Goal: Task Accomplishment & Management: Complete application form

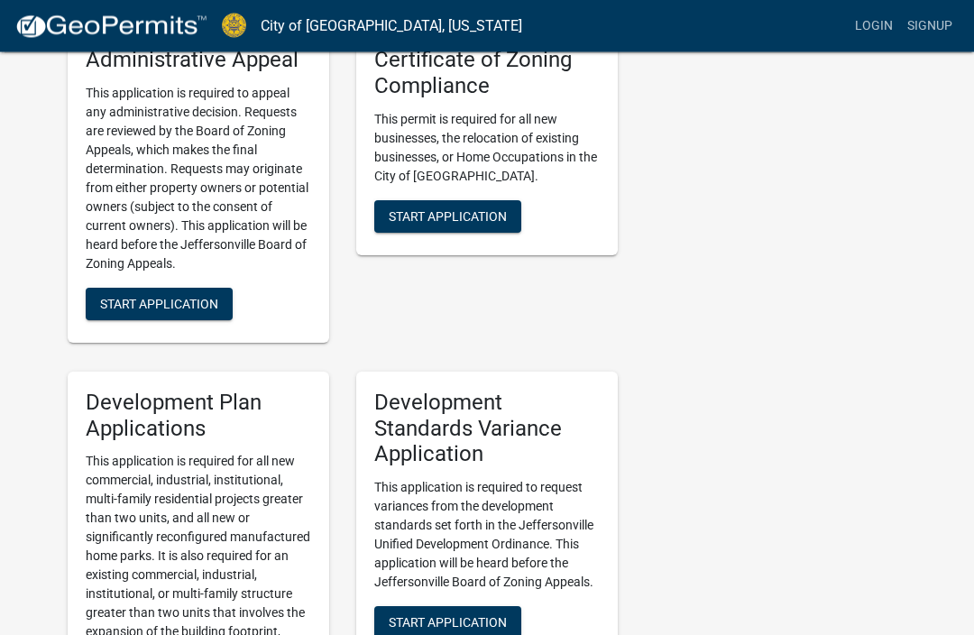
scroll to position [2062, 0]
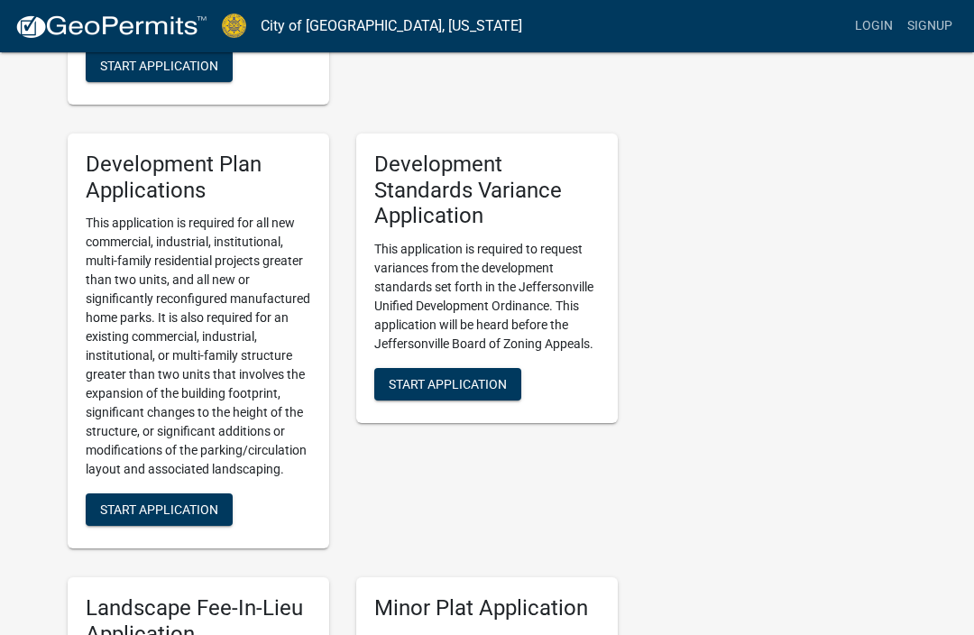
click at [941, 25] on link "Signup" at bounding box center [930, 26] width 60 height 34
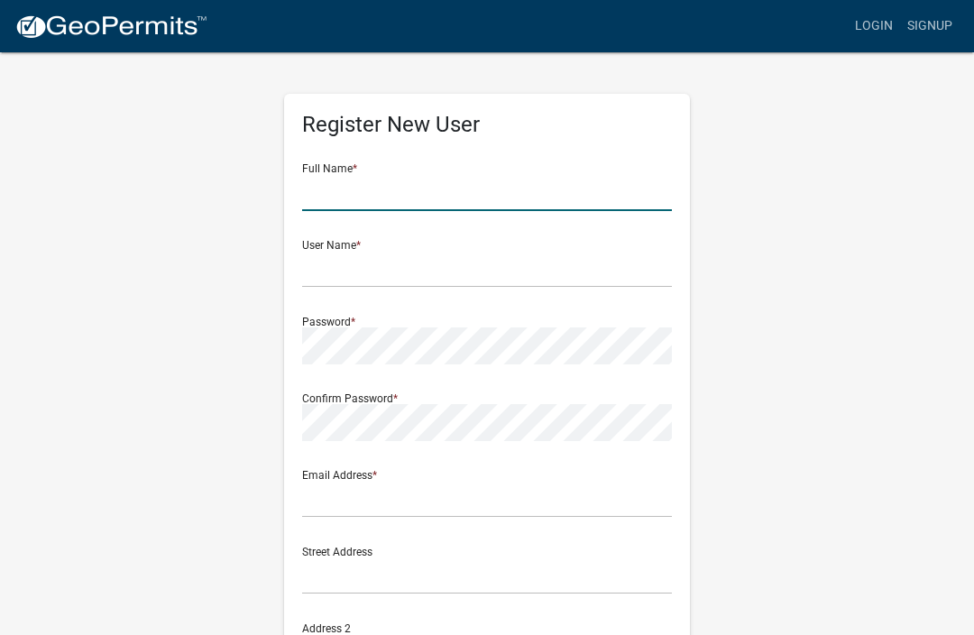
click at [462, 191] on input "text" at bounding box center [487, 192] width 370 height 37
click at [448, 187] on input "text" at bounding box center [487, 192] width 370 height 37
click at [789, 156] on div "Register New User Full Name * User Name * Password * Confirm Password * Email A…" at bounding box center [487, 533] width 866 height 965
click at [401, 200] on input "text" at bounding box center [487, 192] width 370 height 37
type input "N"
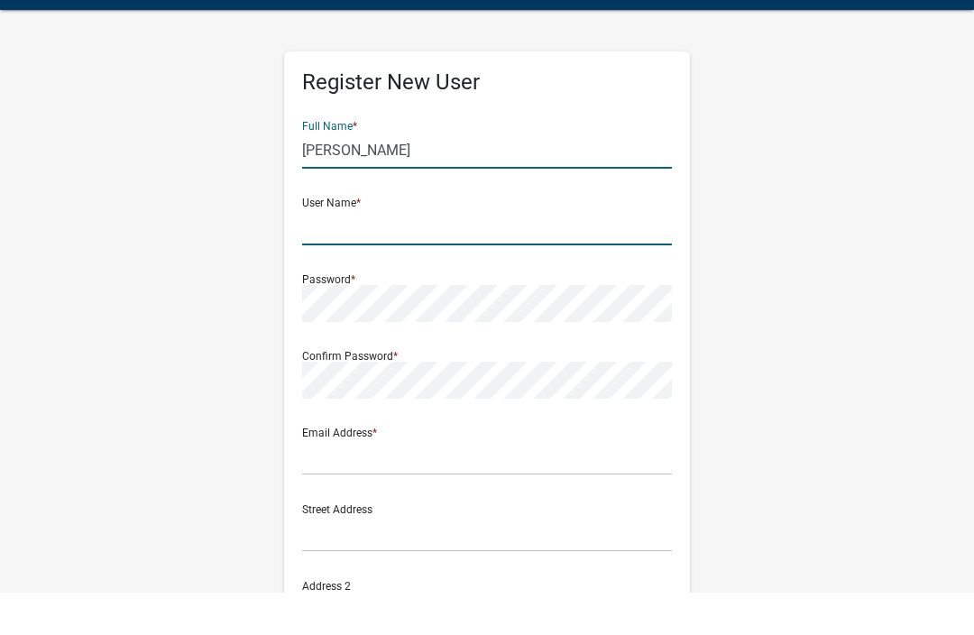
click at [493, 251] on input "text" at bounding box center [487, 269] width 370 height 37
click at [412, 174] on input "[PERSON_NAME]" at bounding box center [487, 192] width 370 height 37
click at [406, 174] on input "[PERSON_NAME]" at bounding box center [487, 192] width 370 height 37
type input "[PERSON_NAME]"
click at [453, 251] on input "text" at bounding box center [487, 269] width 370 height 37
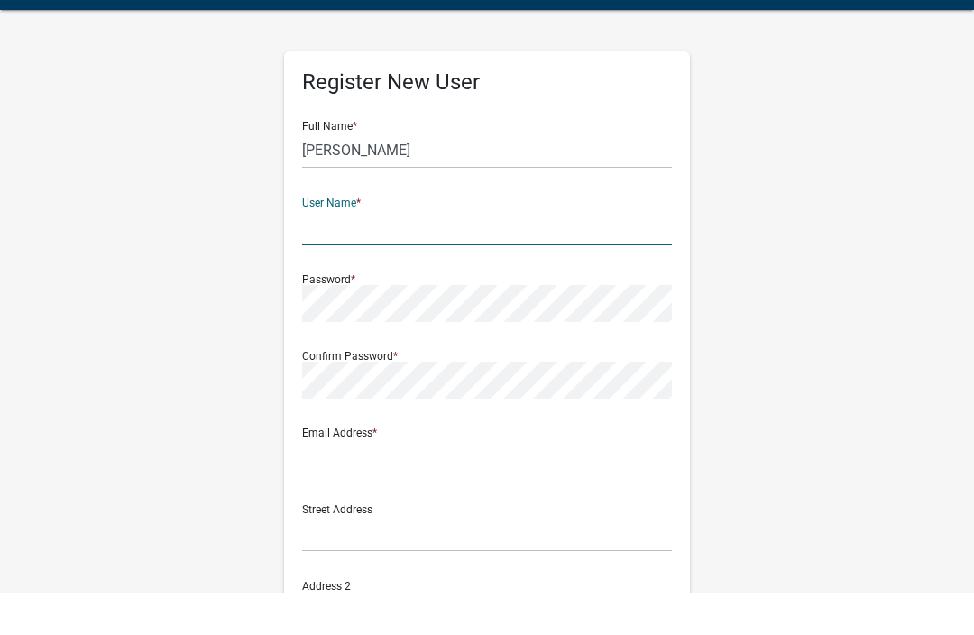
type input "[EMAIL_ADDRESS][DOMAIN_NAME]"
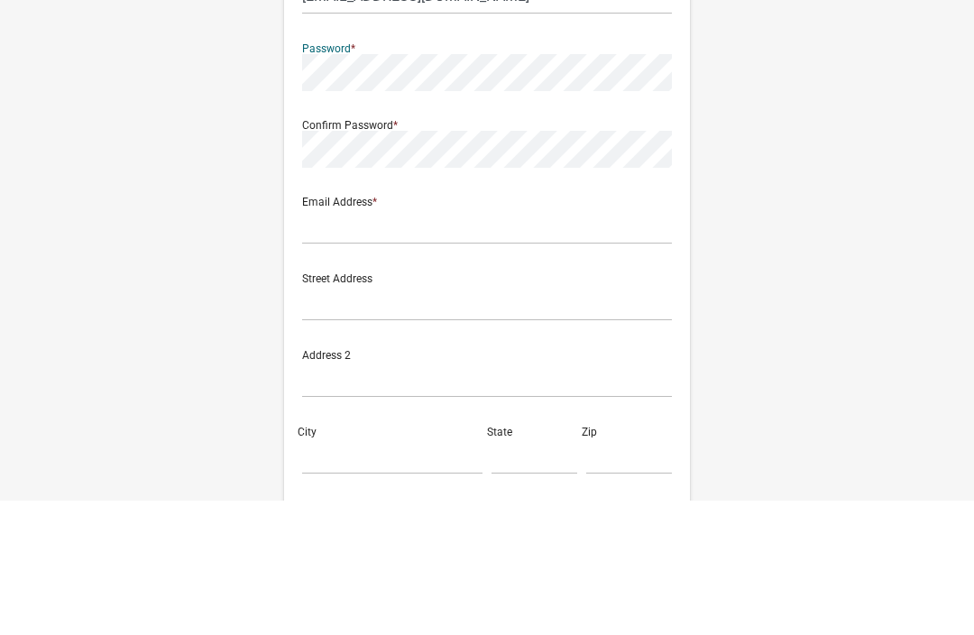
scroll to position [6, 0]
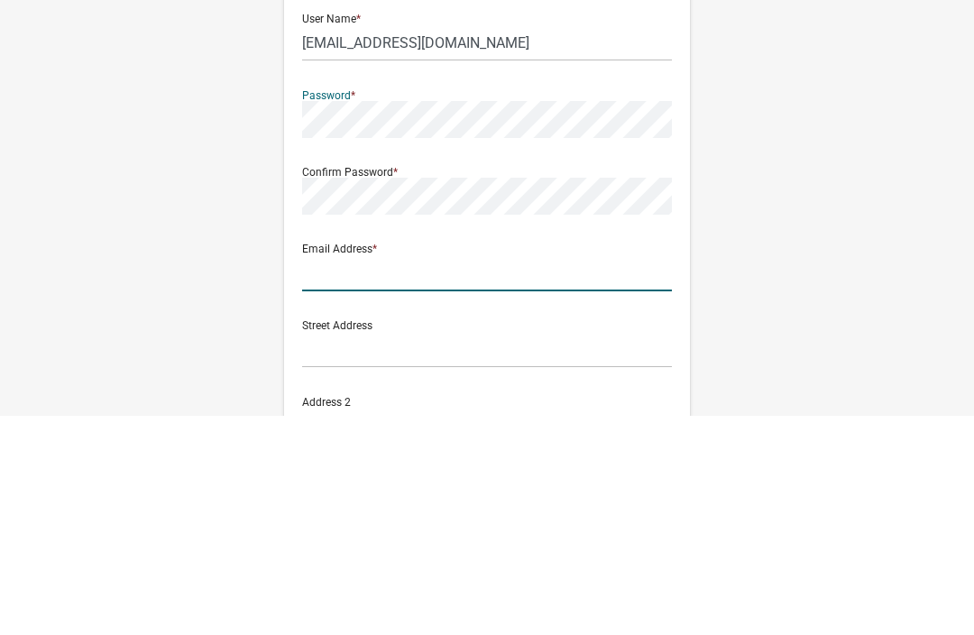
click at [542, 475] on input "text" at bounding box center [487, 493] width 370 height 37
type input "[EMAIL_ADDRESS][DOMAIN_NAME]"
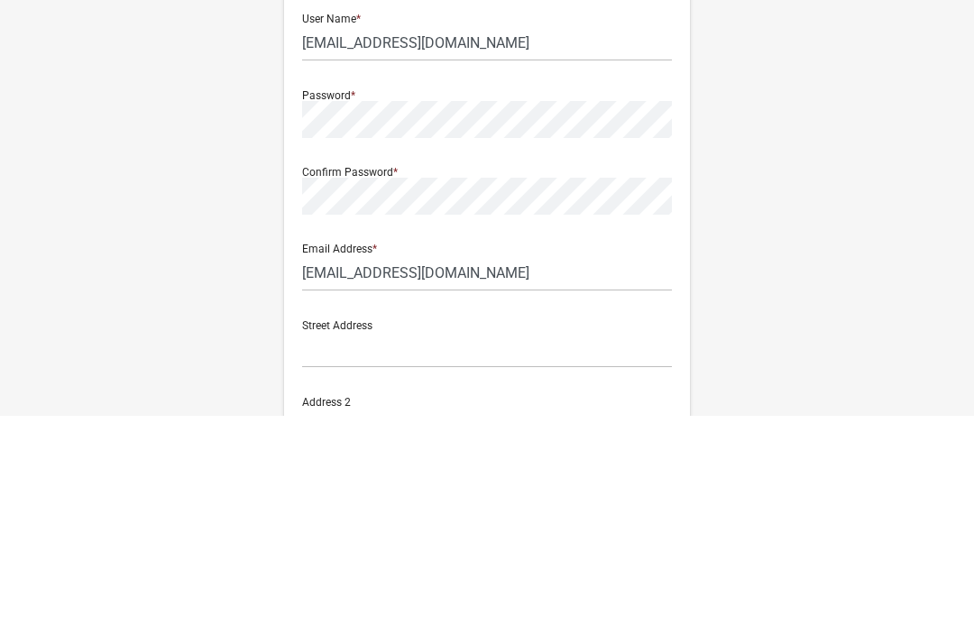
scroll to position [349, 0]
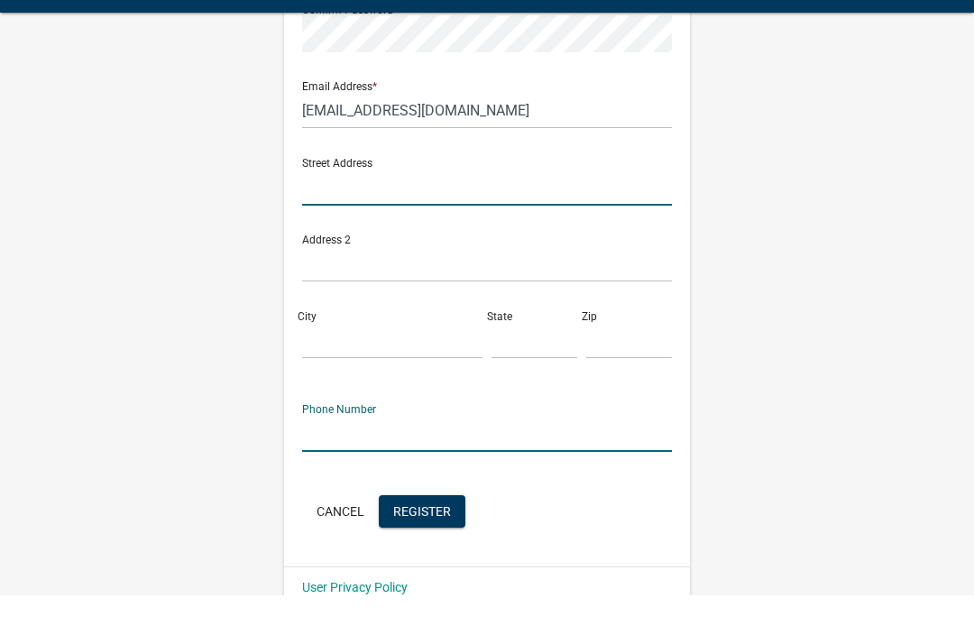
click at [464, 208] on input "text" at bounding box center [487, 226] width 370 height 37
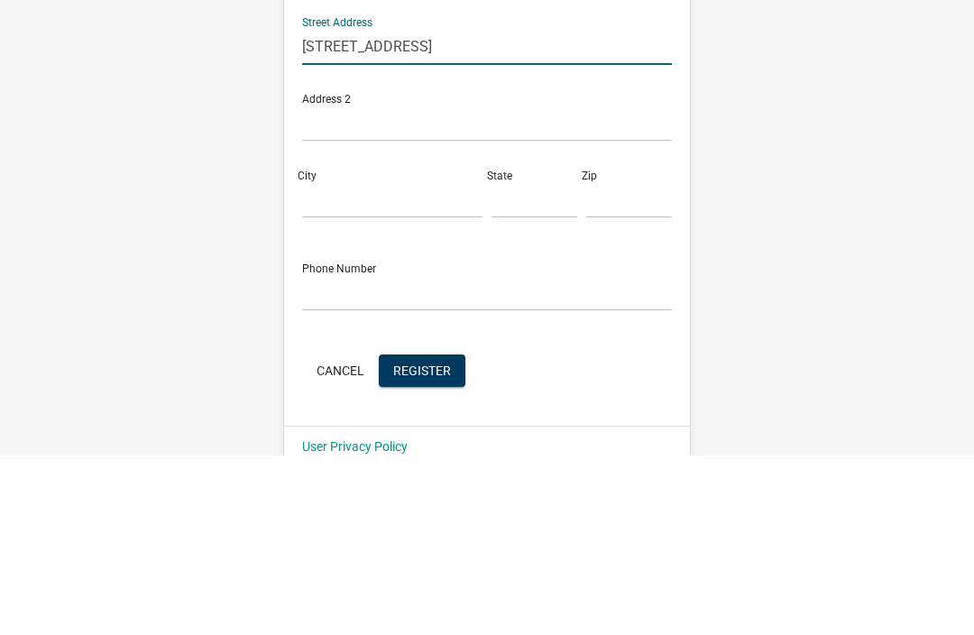
type input "1002 East 10th street"
click at [371, 362] on input "City" at bounding box center [392, 380] width 180 height 37
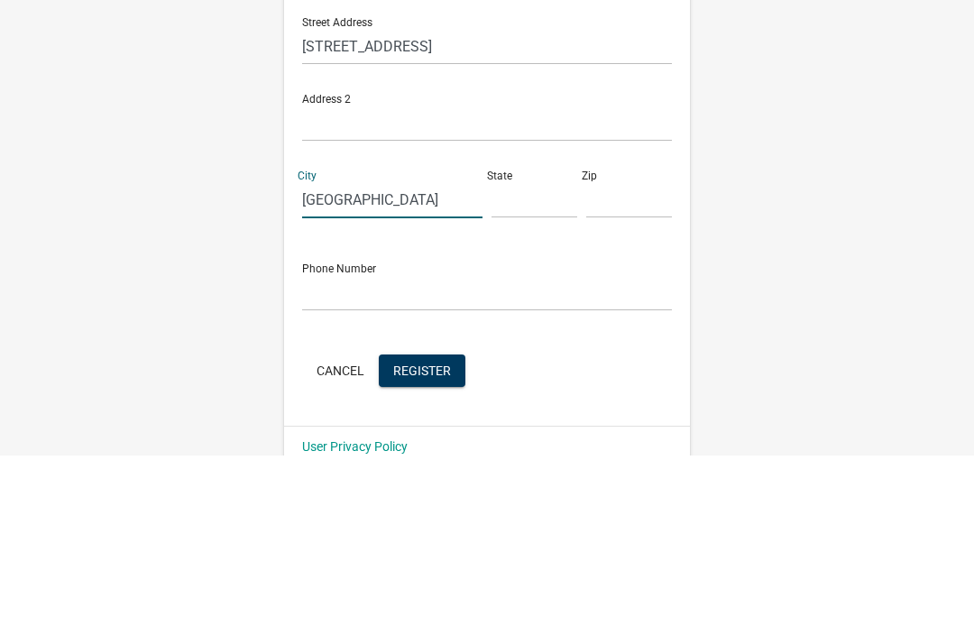
type input "Jeffersonville"
click at [516, 362] on input "text" at bounding box center [535, 380] width 86 height 37
type input "[US_STATE]"
click at [637, 362] on input "text" at bounding box center [629, 380] width 86 height 37
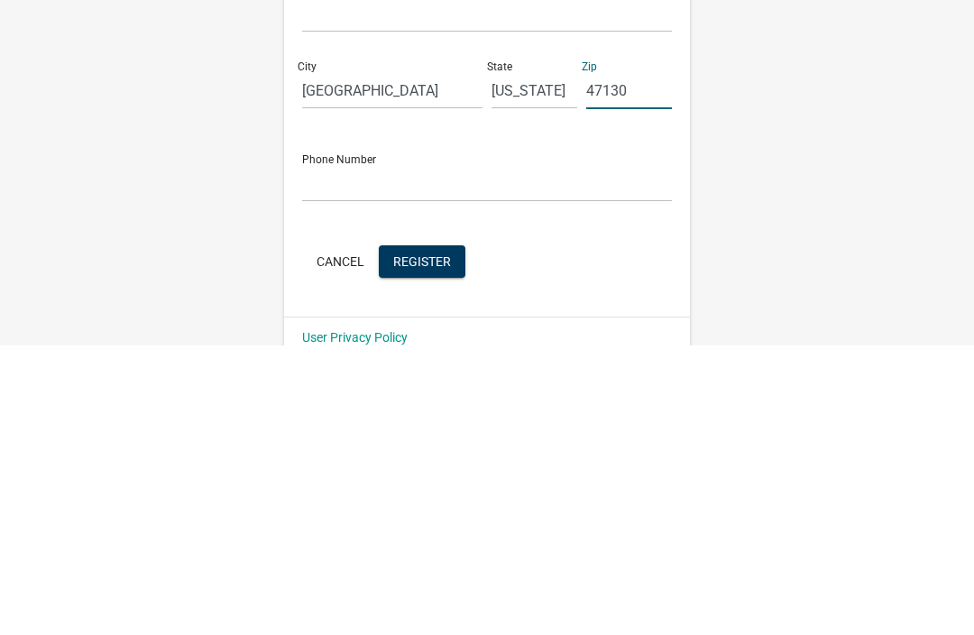
type input "47130"
click at [547, 455] on input "text" at bounding box center [487, 473] width 370 height 37
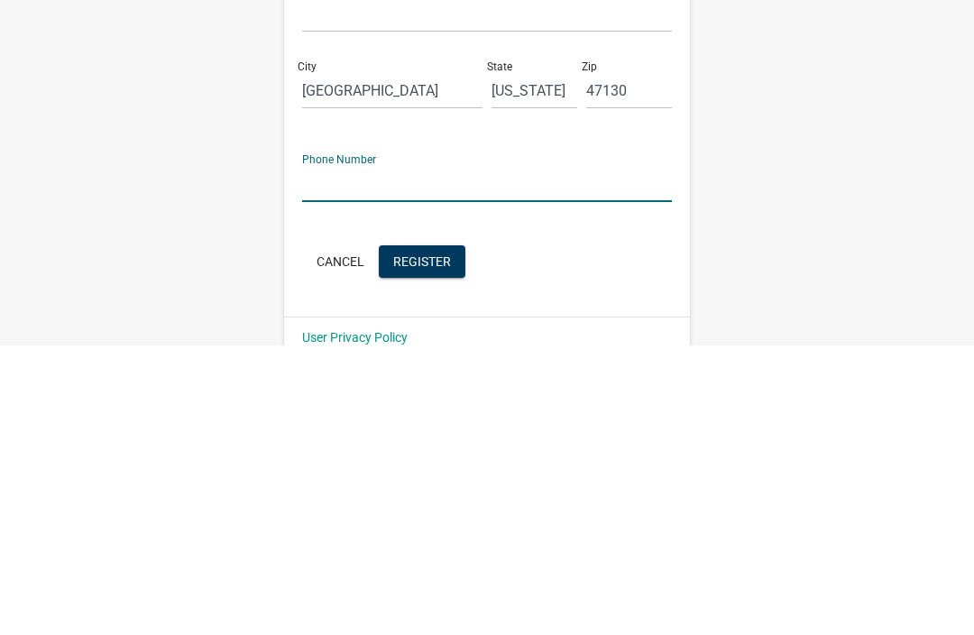
type input "8125258877"
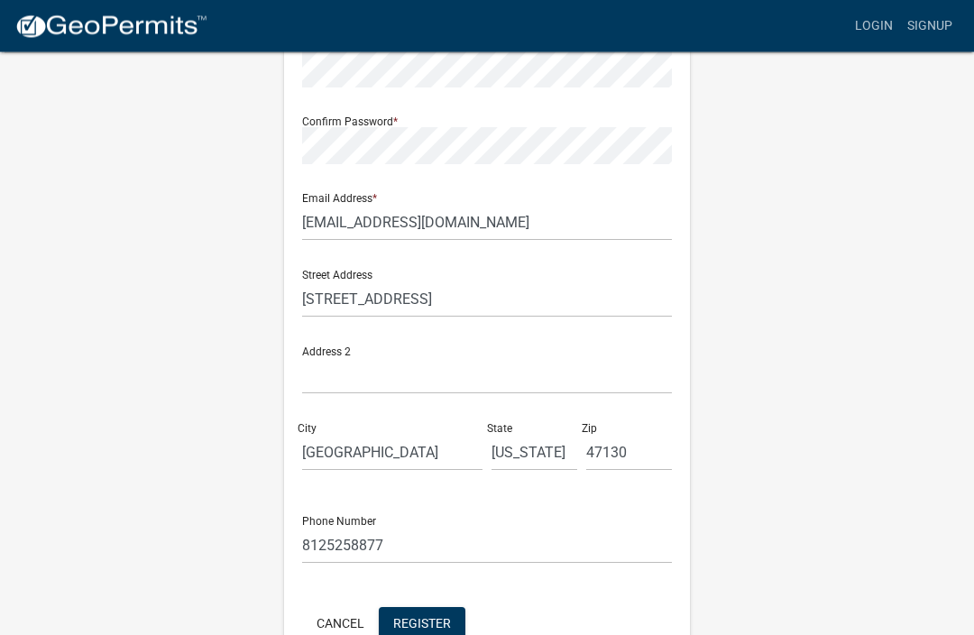
scroll to position [320, 0]
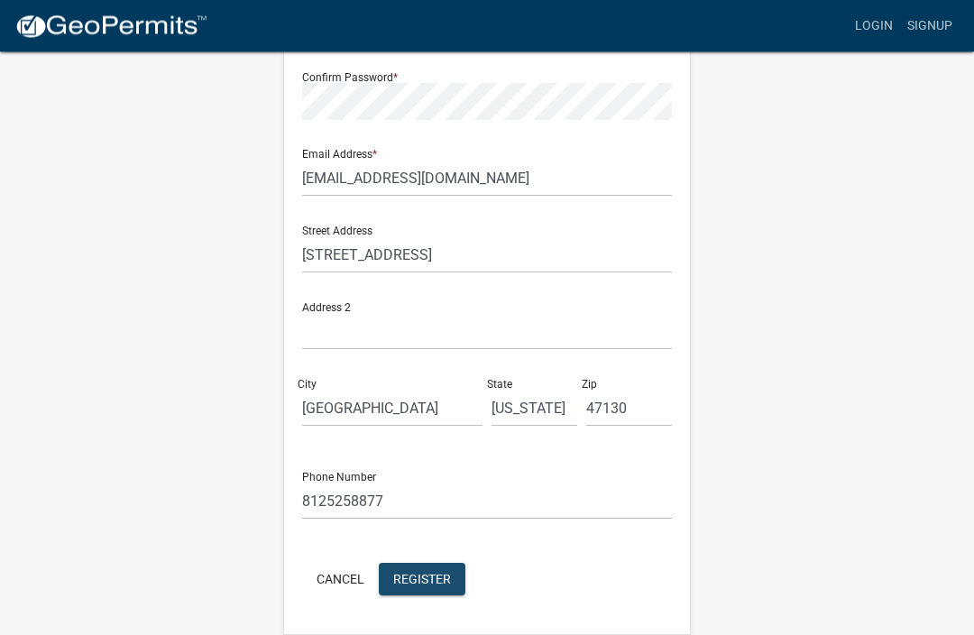
click at [448, 572] on span "Register" at bounding box center [422, 579] width 58 height 14
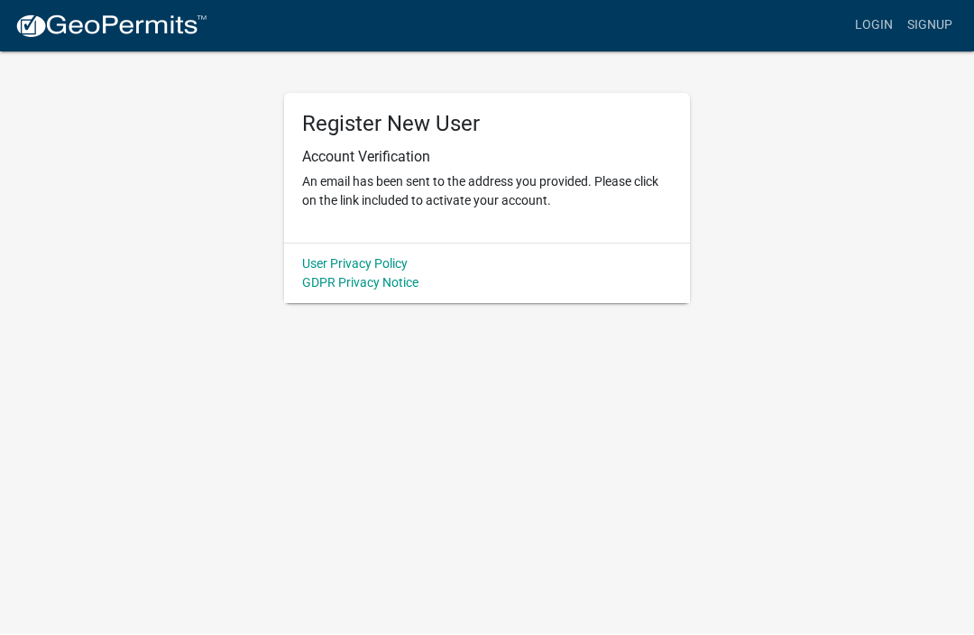
scroll to position [0, 0]
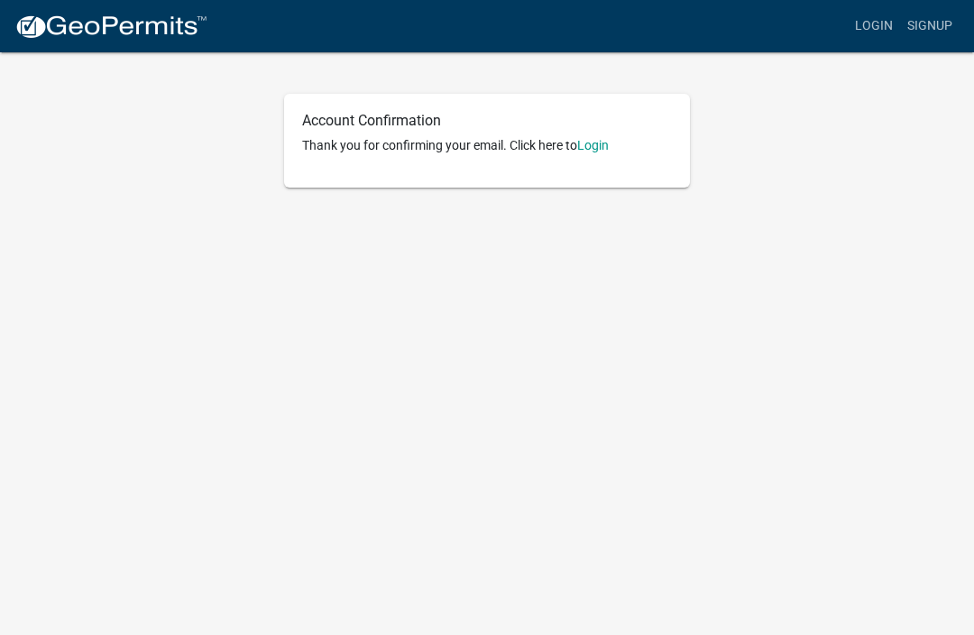
click at [604, 152] on link "Login" at bounding box center [593, 145] width 32 height 14
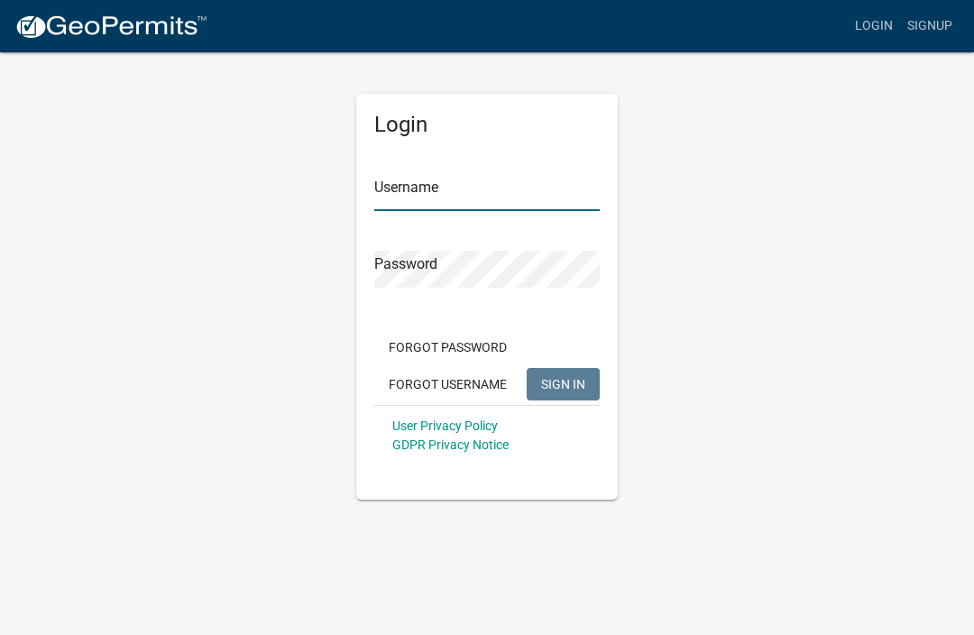
click at [501, 196] on input "Username" at bounding box center [487, 192] width 226 height 37
type input "[EMAIL_ADDRESS][DOMAIN_NAME]"
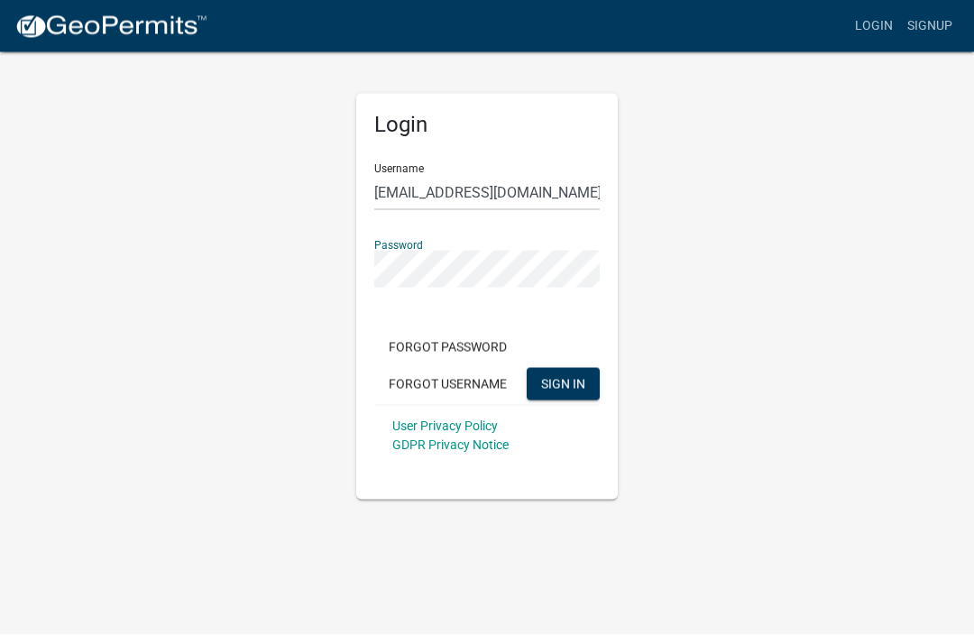
click at [465, 241] on div "Password" at bounding box center [487, 257] width 226 height 62
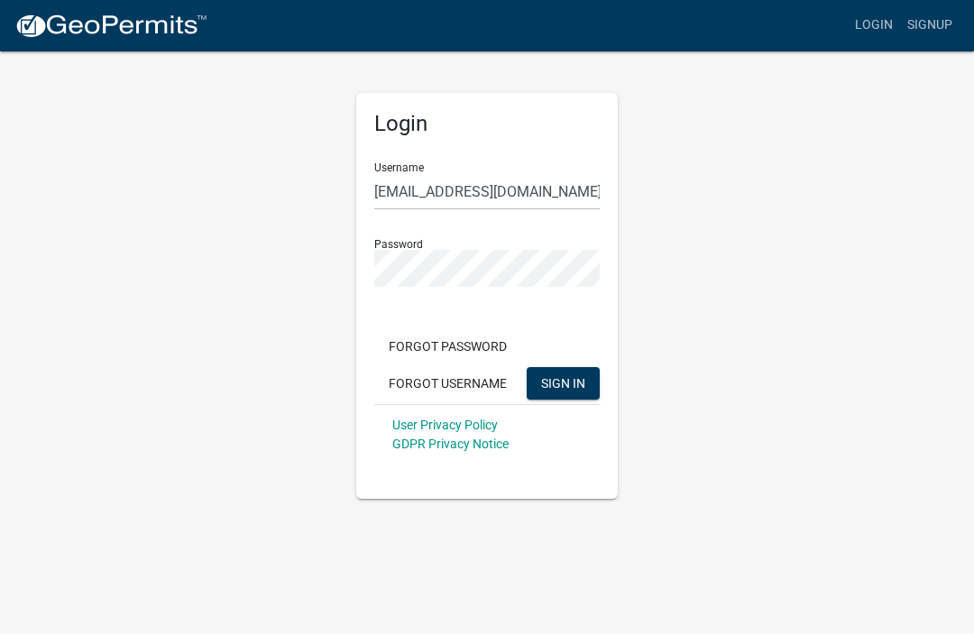
click at [584, 392] on button "SIGN IN" at bounding box center [563, 384] width 73 height 32
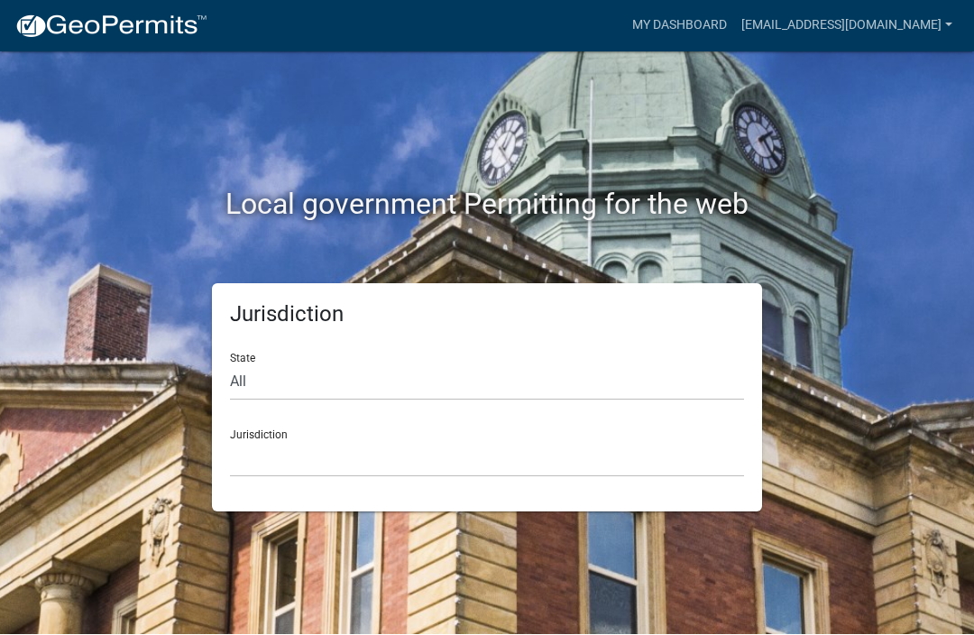
click at [696, 322] on h5 "Jurisdiction" at bounding box center [487, 315] width 514 height 26
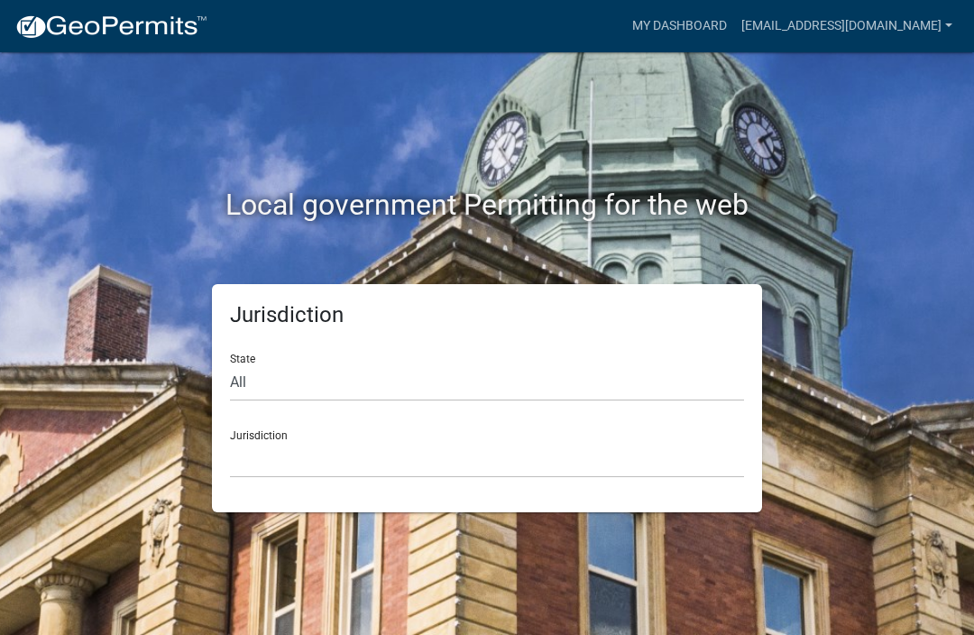
click at [734, 328] on div "Jurisdiction State All Colorado Georgia Indiana Iowa Kansas Minnesota Ohio Sout…" at bounding box center [487, 398] width 550 height 228
click at [652, 494] on div "Jurisdiction State All Colorado Georgia Indiana Iowa Kansas Minnesota Ohio Sout…" at bounding box center [487, 398] width 550 height 228
click at [681, 339] on div "State All Colorado Georgia Indiana Iowa Kansas Minnesota Ohio South Carolina Wi…" at bounding box center [487, 370] width 514 height 62
click at [695, 204] on h2 "Local government Permitting for the web" at bounding box center [487, 205] width 839 height 34
click at [741, 78] on div "Local government Permitting for the web" at bounding box center [487, 167] width 866 height 231
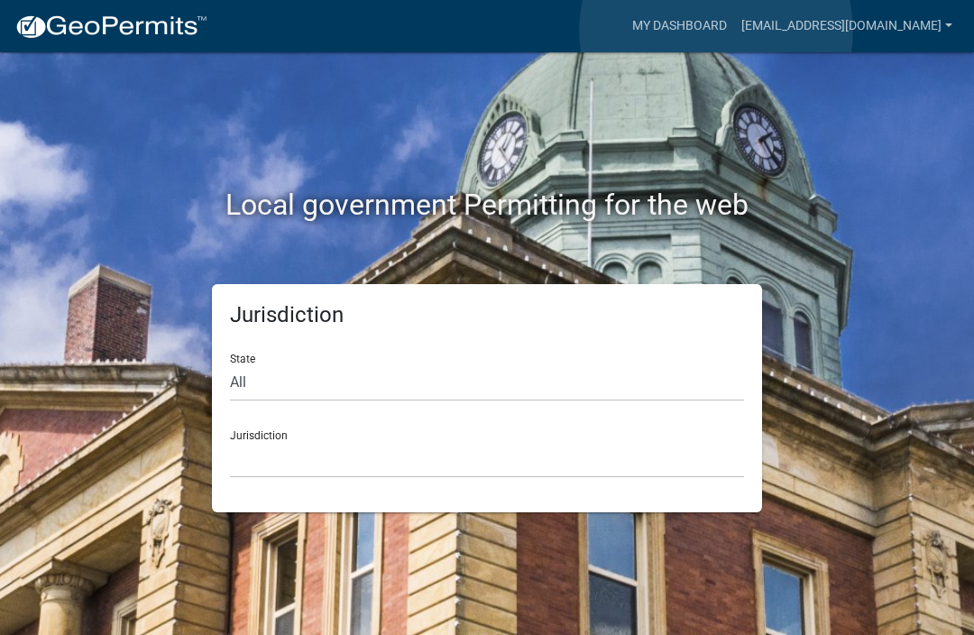
click at [717, 31] on link "My Dashboard" at bounding box center [679, 26] width 109 height 34
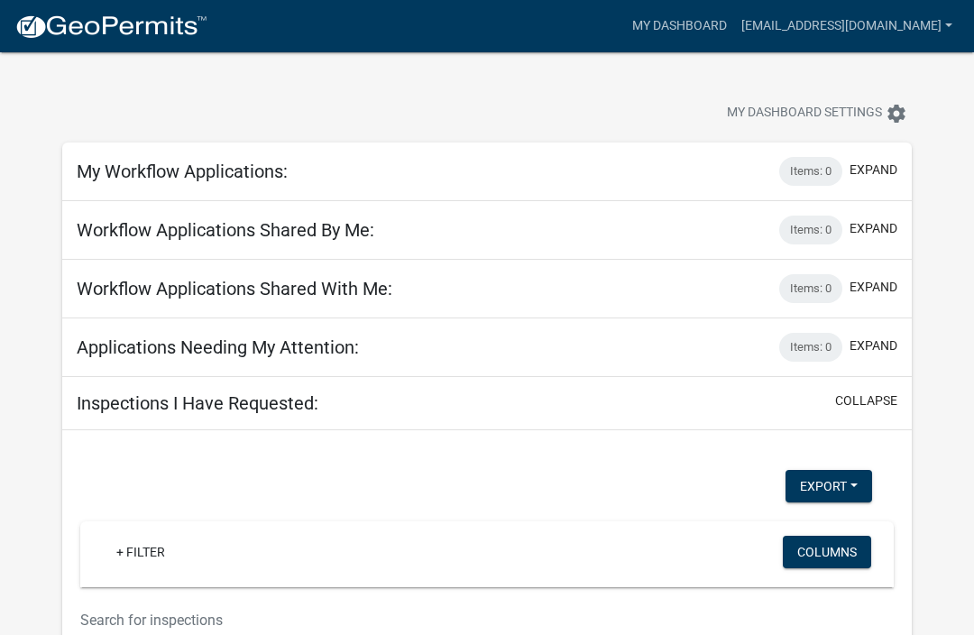
click at [626, 168] on div "My Workflow Applications: Items: 0 expand" at bounding box center [487, 172] width 850 height 59
click at [733, 161] on div "My Workflow Applications: Items: 0 expand" at bounding box center [487, 172] width 850 height 59
click at [888, 118] on icon "settings" at bounding box center [897, 114] width 22 height 22
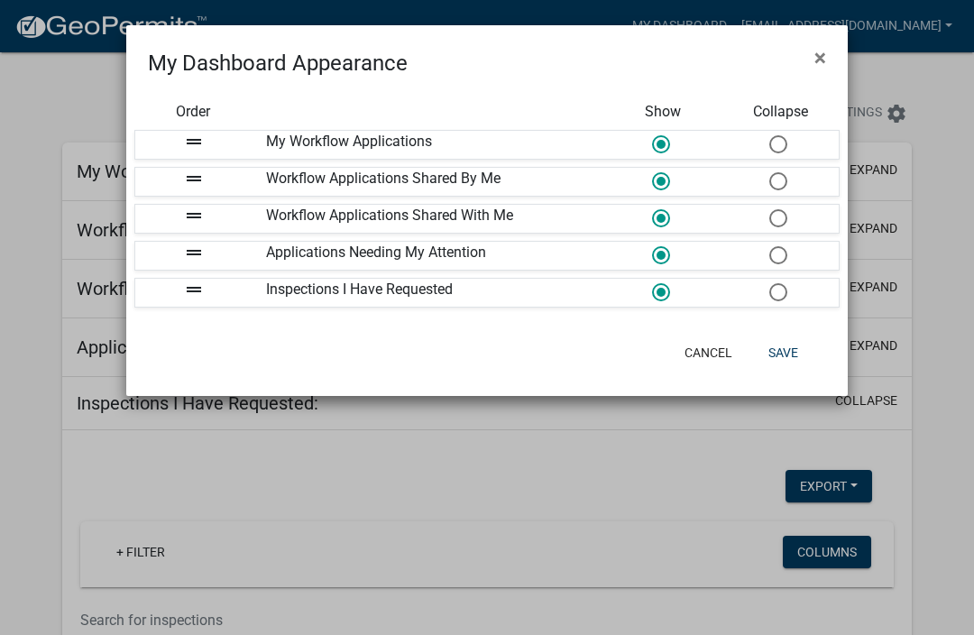
click at [826, 53] on span "×" at bounding box center [821, 57] width 12 height 25
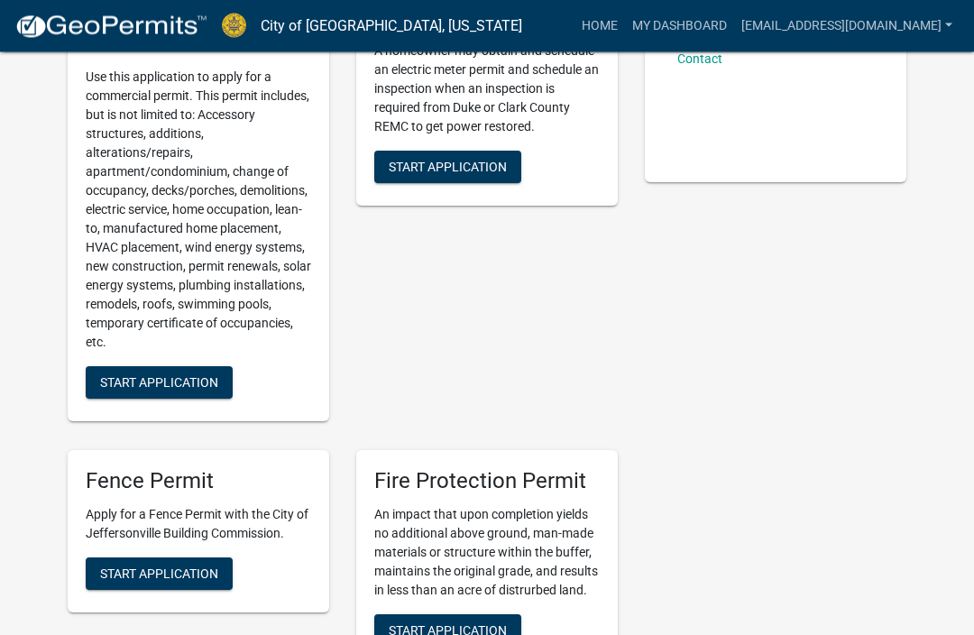
scroll to position [331, 0]
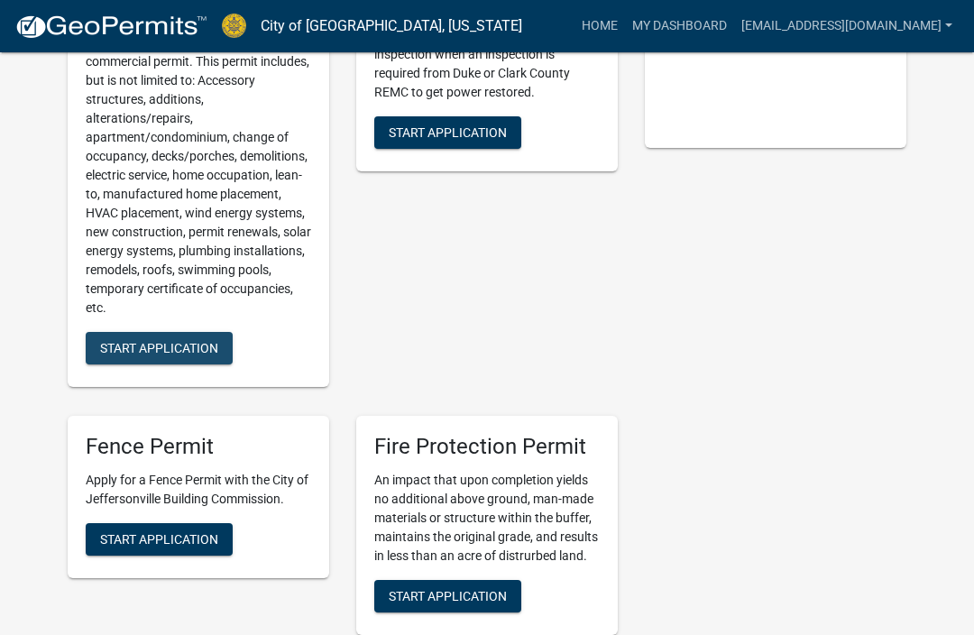
click at [213, 343] on span "Start Application" at bounding box center [159, 347] width 118 height 14
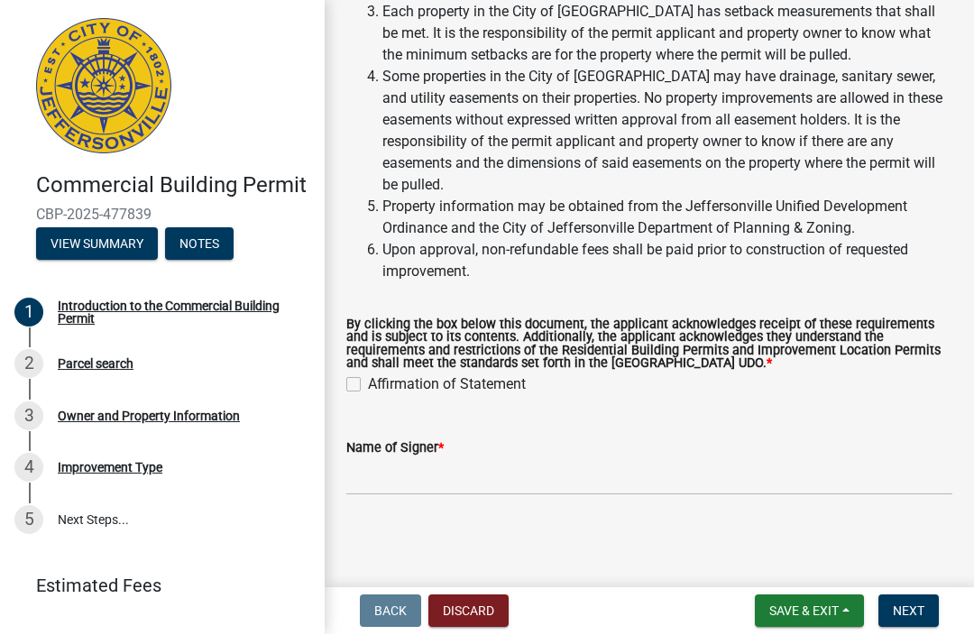
scroll to position [343, 0]
click at [368, 383] on label "Affirmation of Statement" at bounding box center [447, 385] width 158 height 22
click at [368, 383] on input "Affirmation of Statement" at bounding box center [374, 380] width 12 height 12
checkbox input "true"
click at [918, 605] on span "Next" at bounding box center [909, 611] width 32 height 14
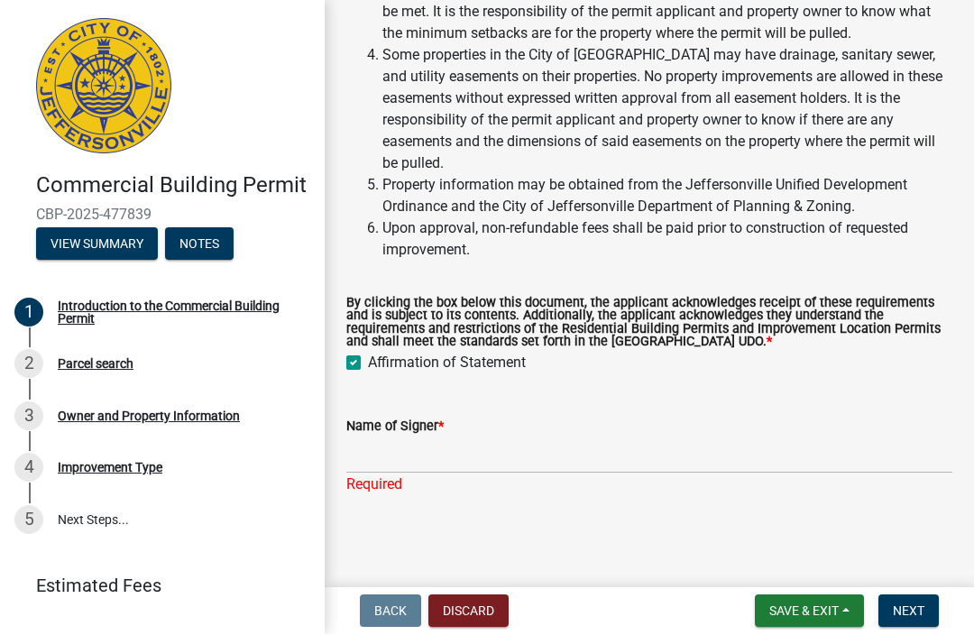
scroll to position [365, 0]
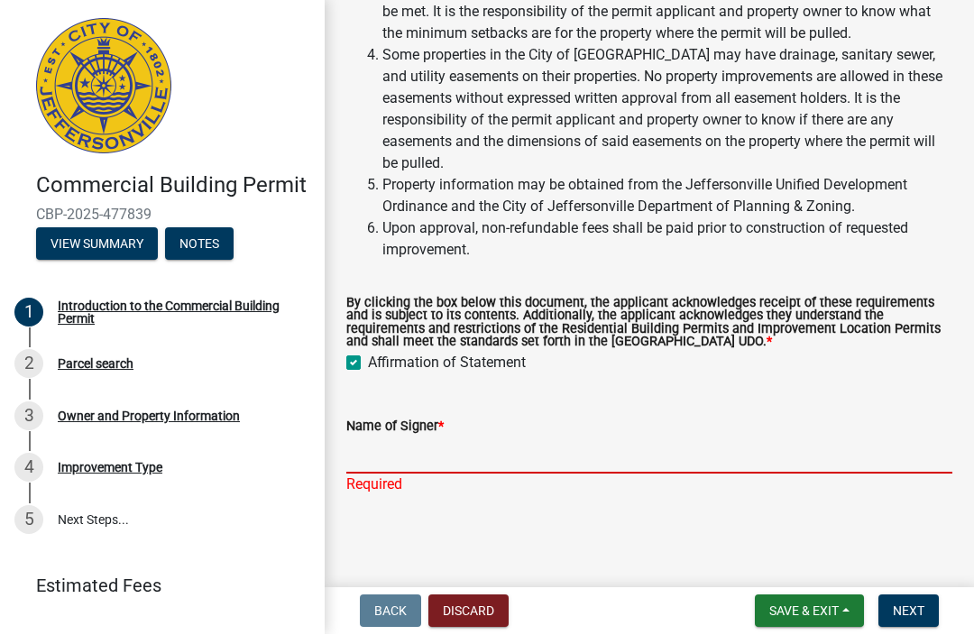
click at [578, 446] on input "Name of Signer *" at bounding box center [649, 456] width 606 height 37
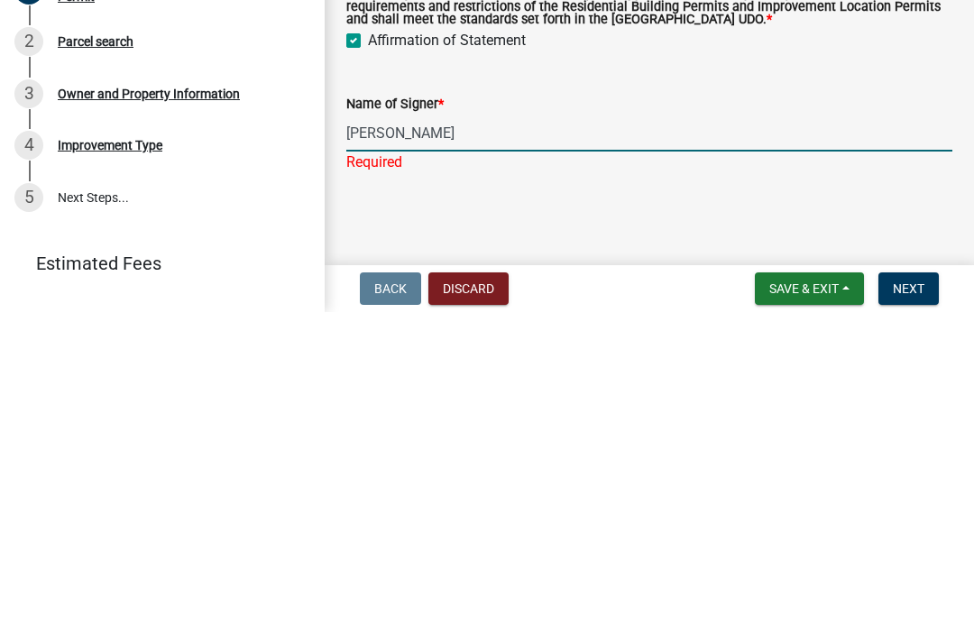
type input "[PERSON_NAME]"
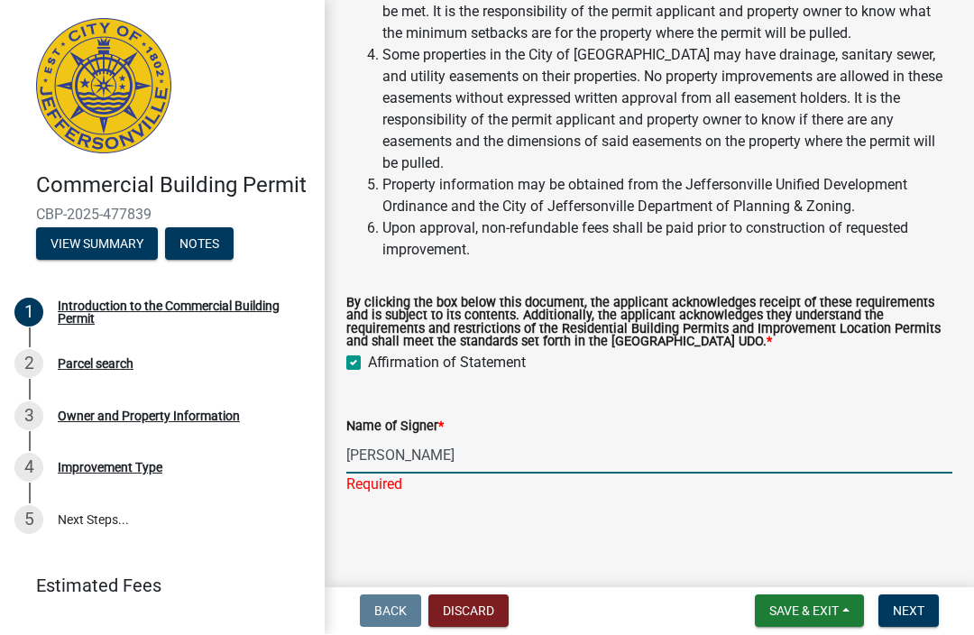
scroll to position [343, 0]
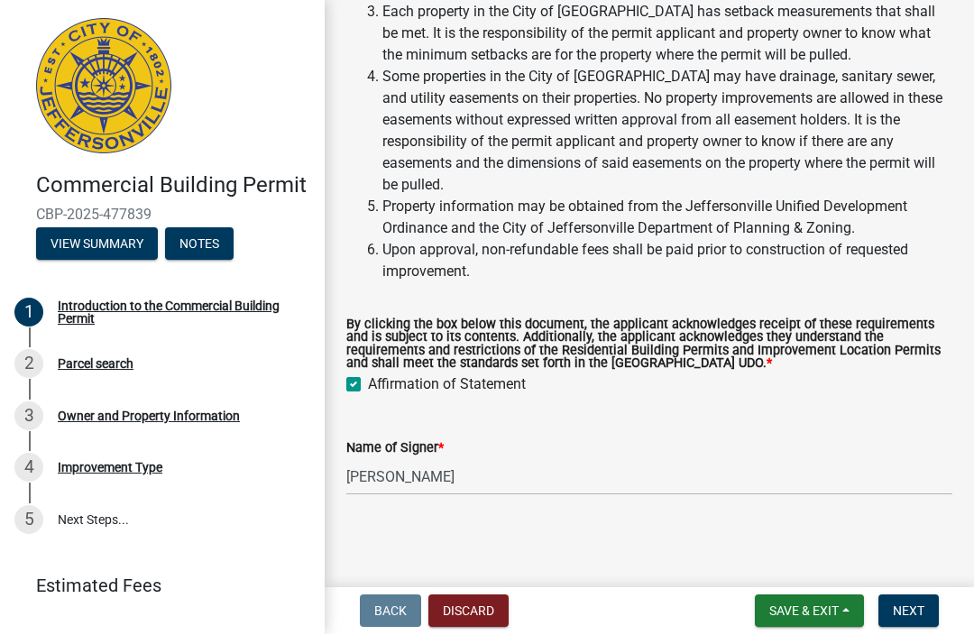
click at [915, 623] on button "Next" at bounding box center [909, 611] width 60 height 32
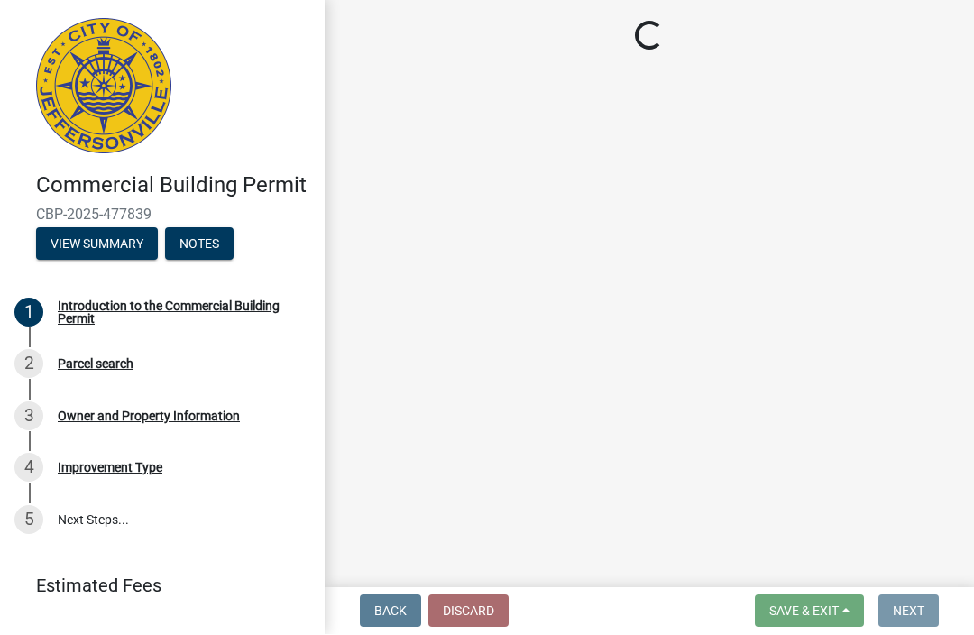
scroll to position [0, 0]
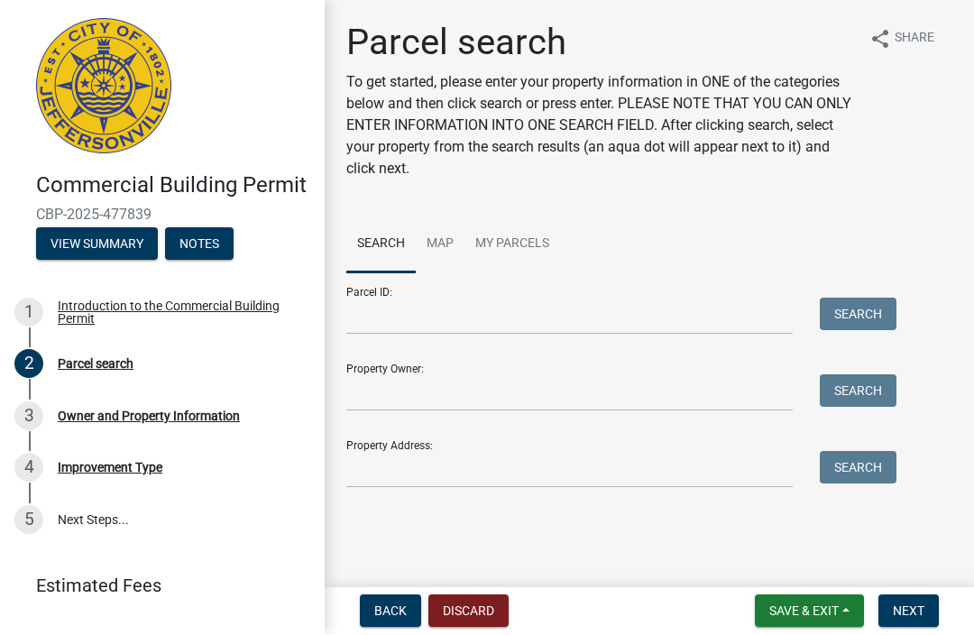
click at [504, 445] on div "Property Address: Search" at bounding box center [616, 458] width 541 height 62
click at [409, 439] on div "Property Address: Search" at bounding box center [616, 458] width 541 height 62
click at [468, 463] on input "Property Address:" at bounding box center [569, 470] width 447 height 37
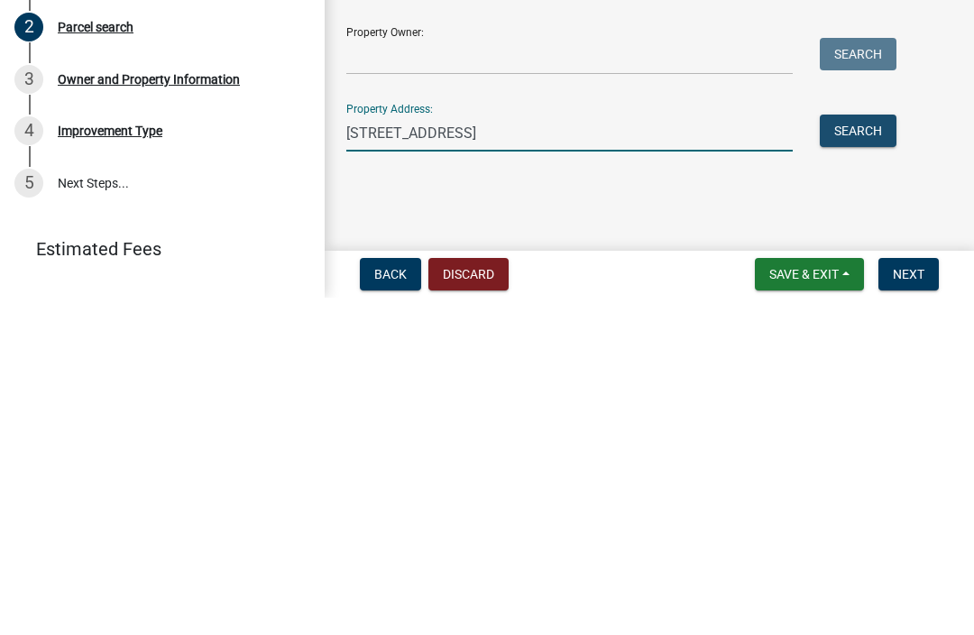
click at [877, 452] on button "Search" at bounding box center [858, 468] width 77 height 32
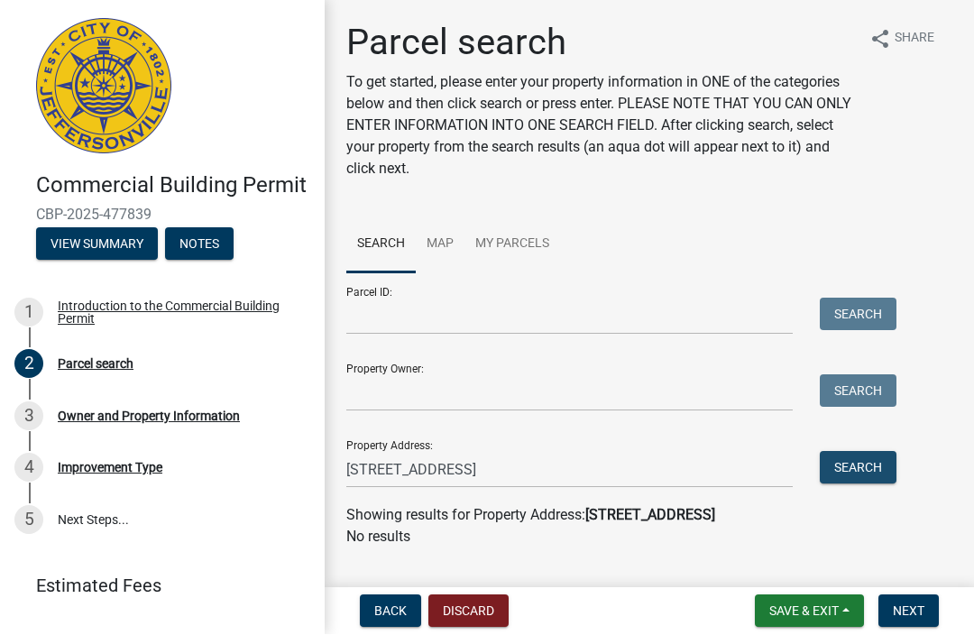
click at [875, 470] on button "Search" at bounding box center [858, 468] width 77 height 32
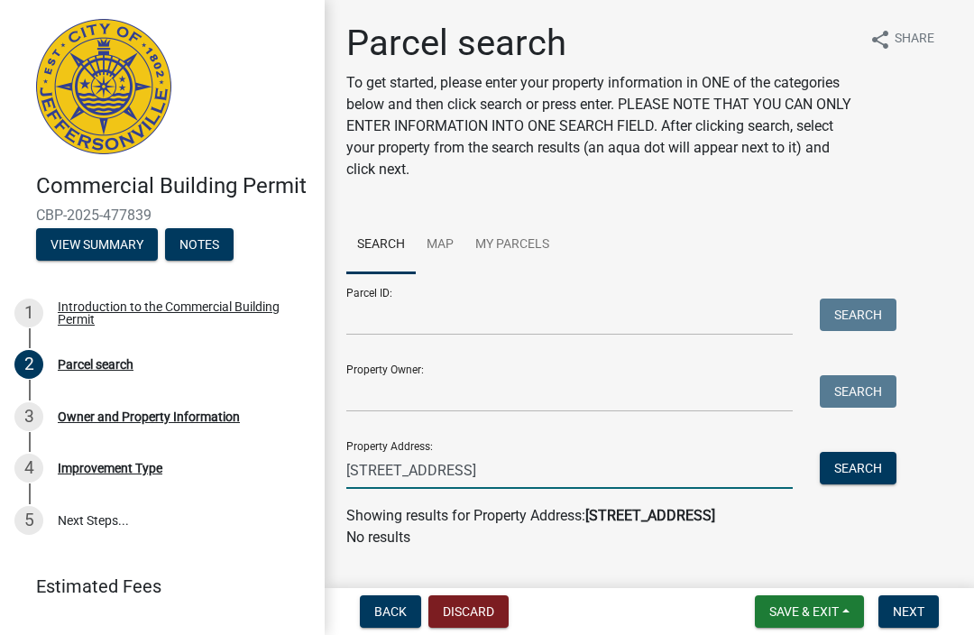
click at [448, 466] on input "[STREET_ADDRESS]" at bounding box center [569, 470] width 447 height 37
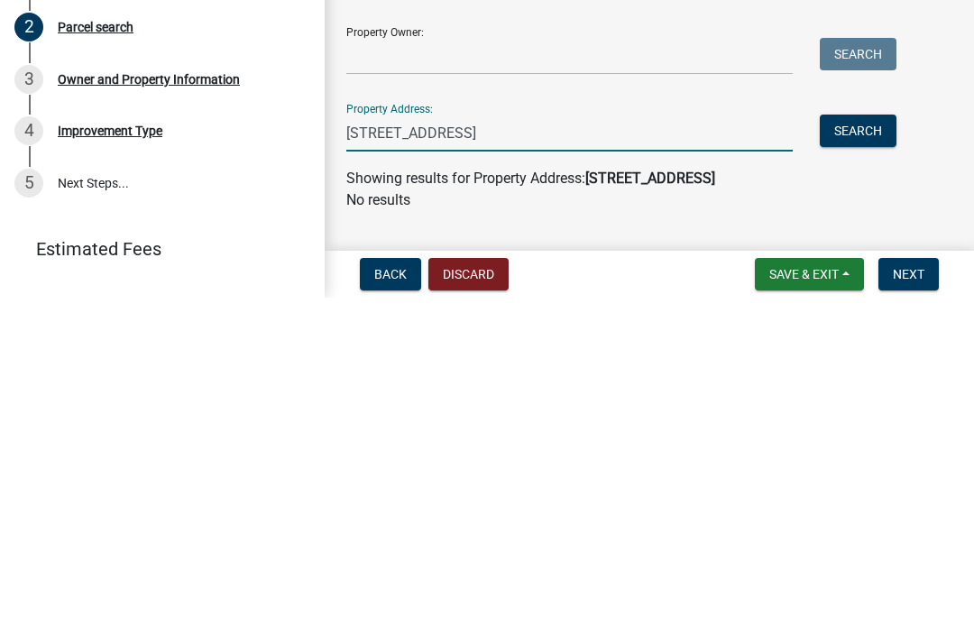
click at [889, 452] on button "Search" at bounding box center [858, 468] width 77 height 32
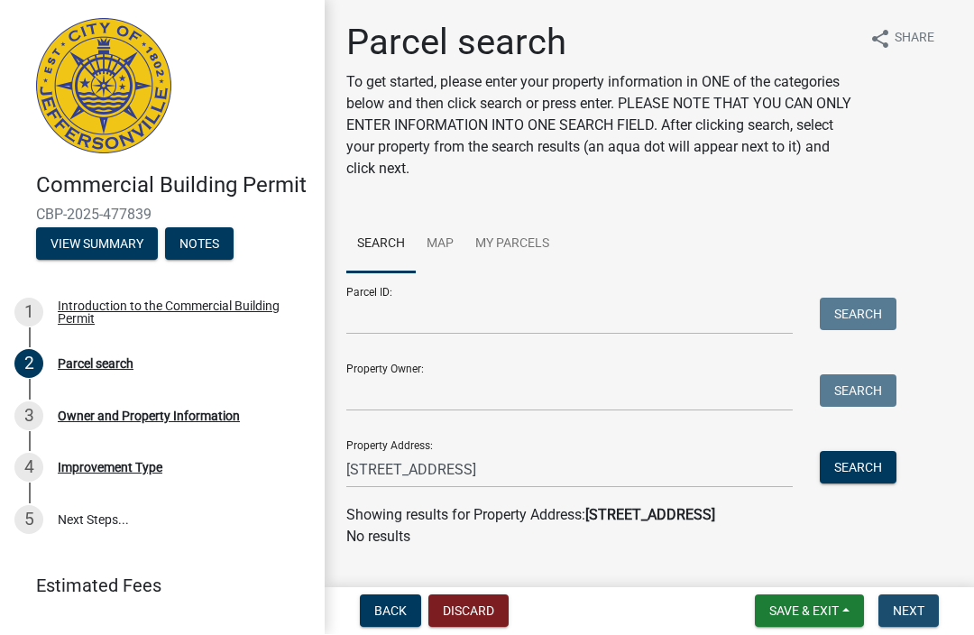
click at [918, 604] on span "Next" at bounding box center [909, 611] width 32 height 14
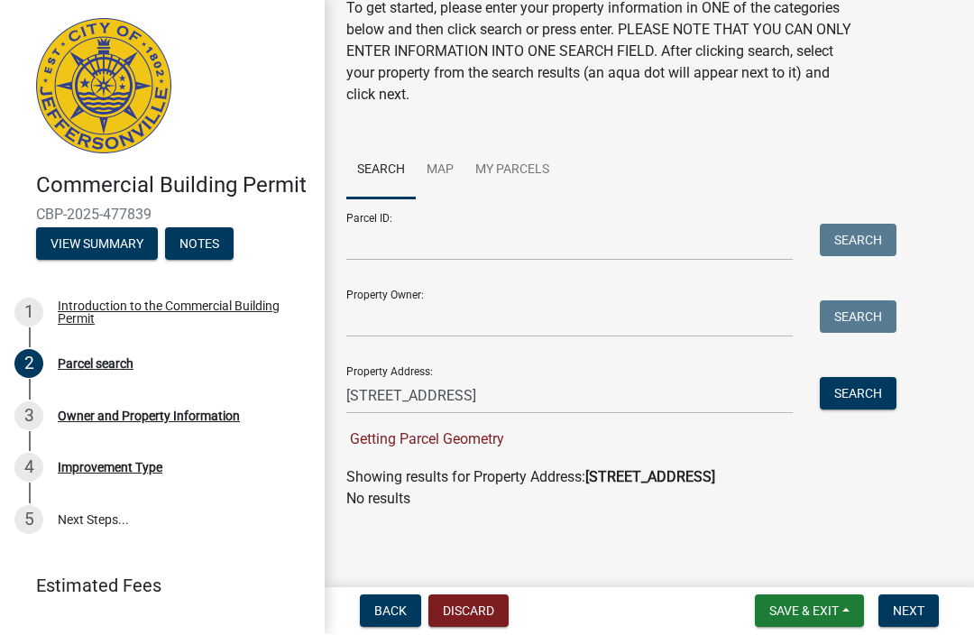
scroll to position [74, 0]
click at [440, 400] on input "[STREET_ADDRESS]" at bounding box center [569, 396] width 447 height 37
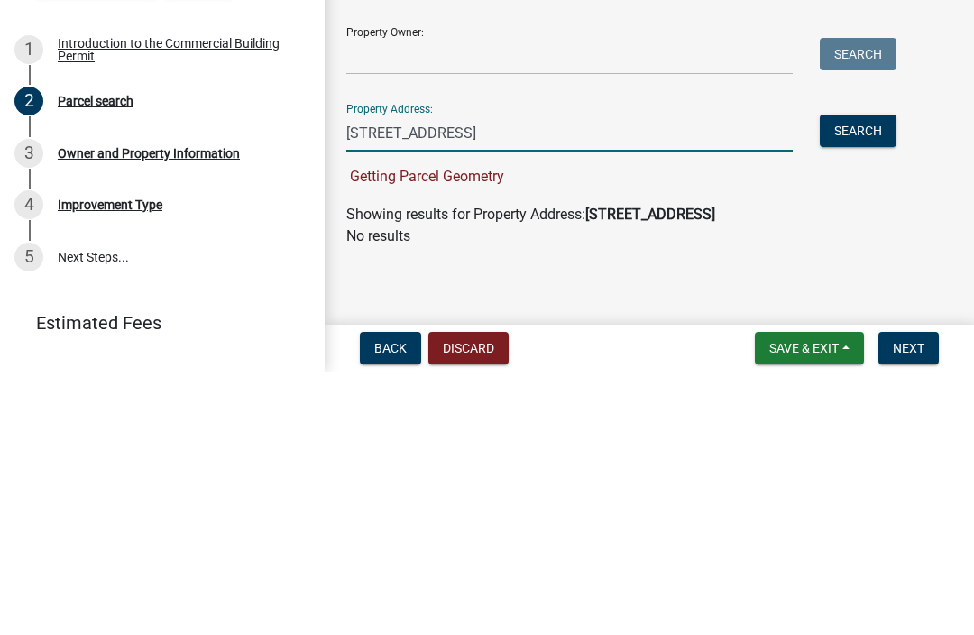
click at [514, 378] on input "[STREET_ADDRESS]" at bounding box center [569, 396] width 447 height 37
type input "[STREET_ADDRESS]"
click at [876, 378] on button "Search" at bounding box center [858, 394] width 77 height 32
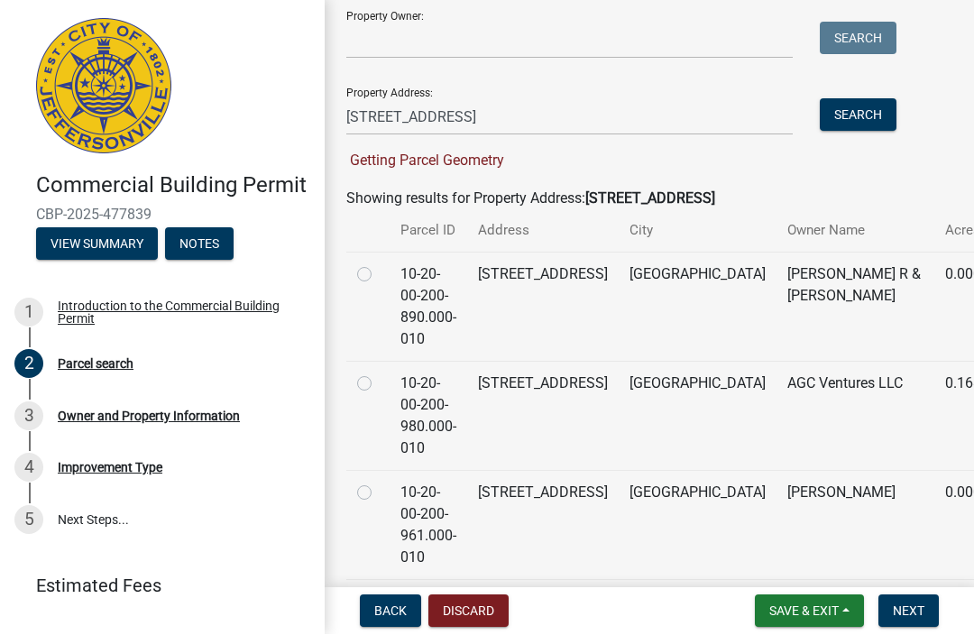
scroll to position [355, 0]
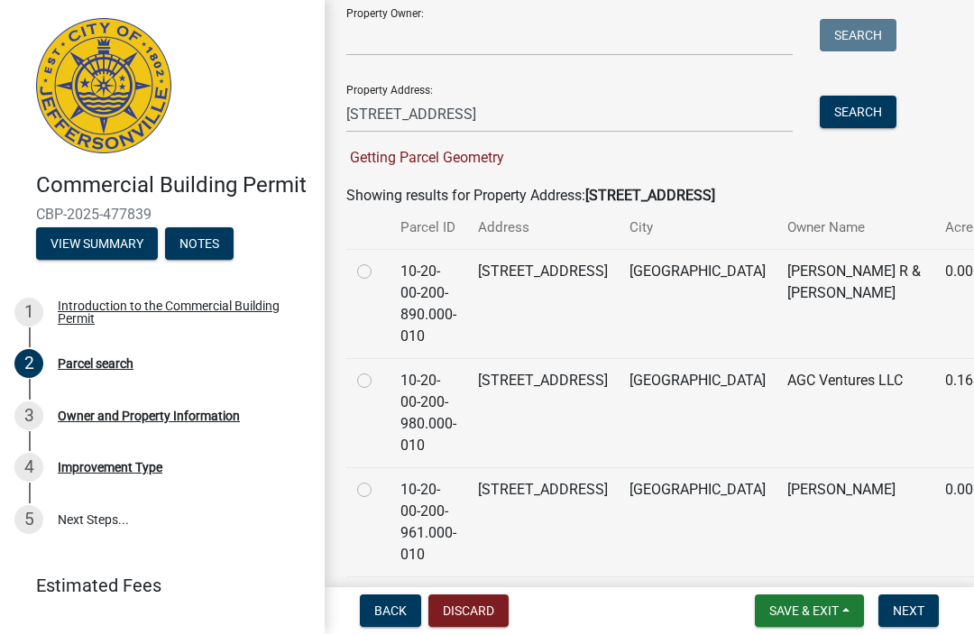
click at [379, 371] on label at bounding box center [379, 371] width 0 height 0
click at [379, 371] on input "radio" at bounding box center [385, 377] width 12 height 12
radio input "true"
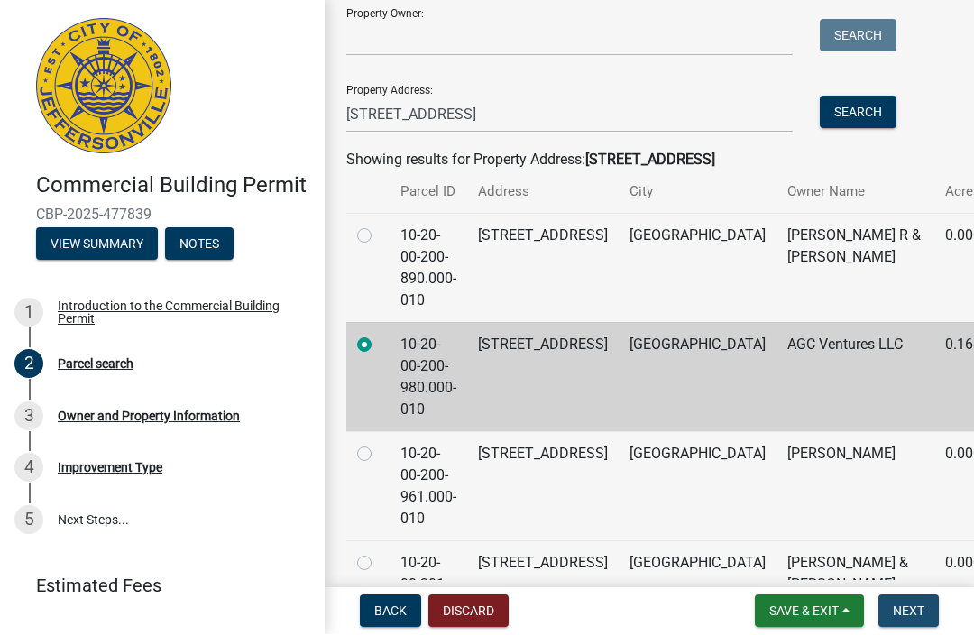
click at [930, 617] on button "Next" at bounding box center [909, 611] width 60 height 32
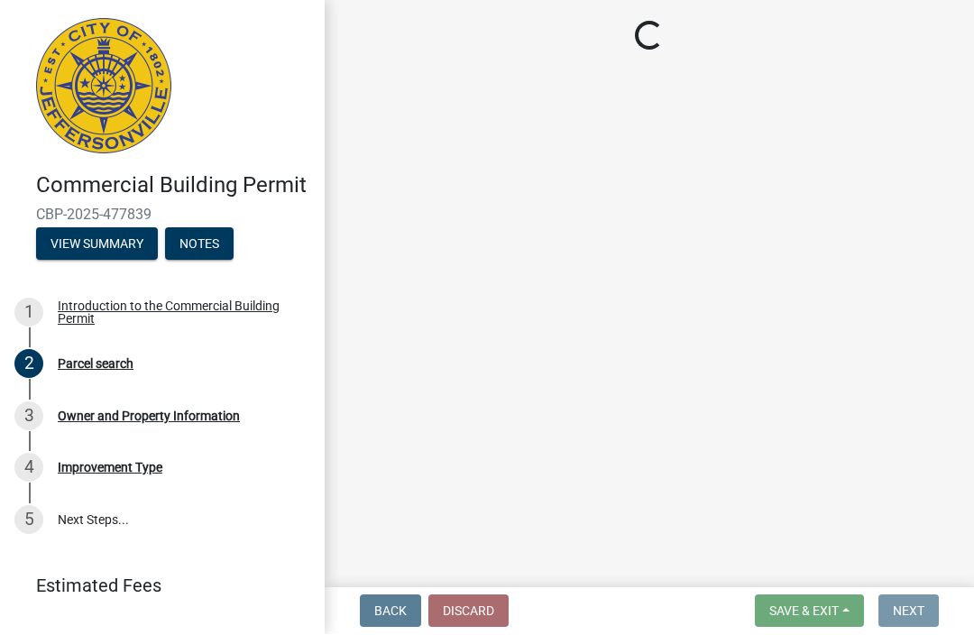
scroll to position [0, 0]
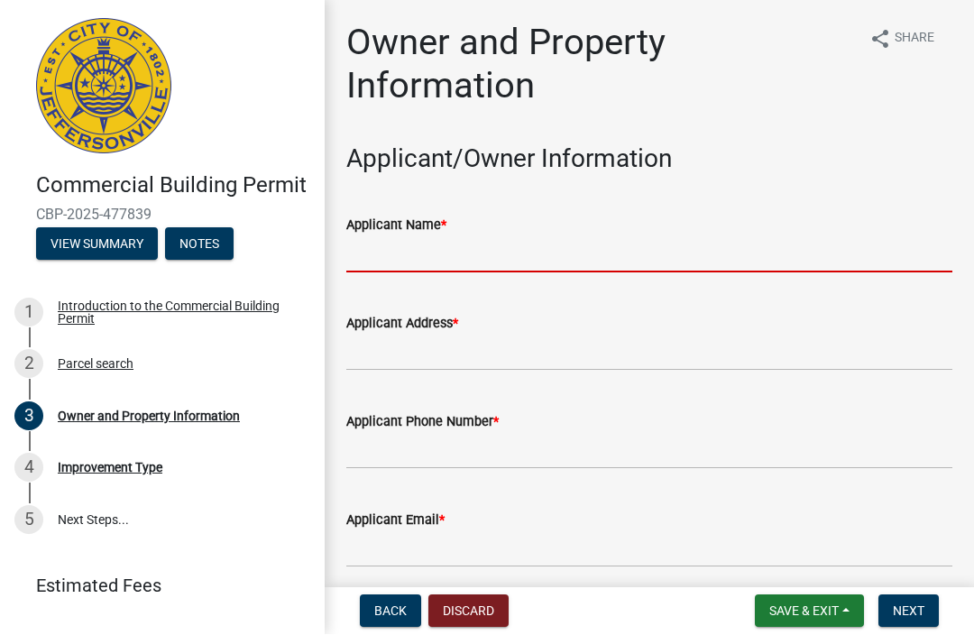
click at [551, 239] on input "Applicant Name *" at bounding box center [649, 254] width 606 height 37
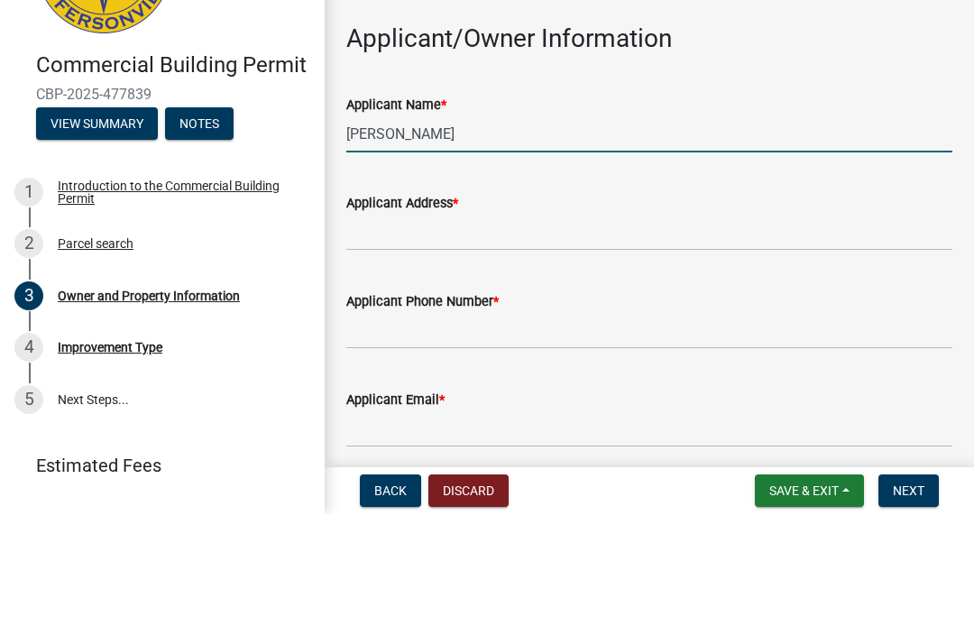
type input "[PERSON_NAME]"
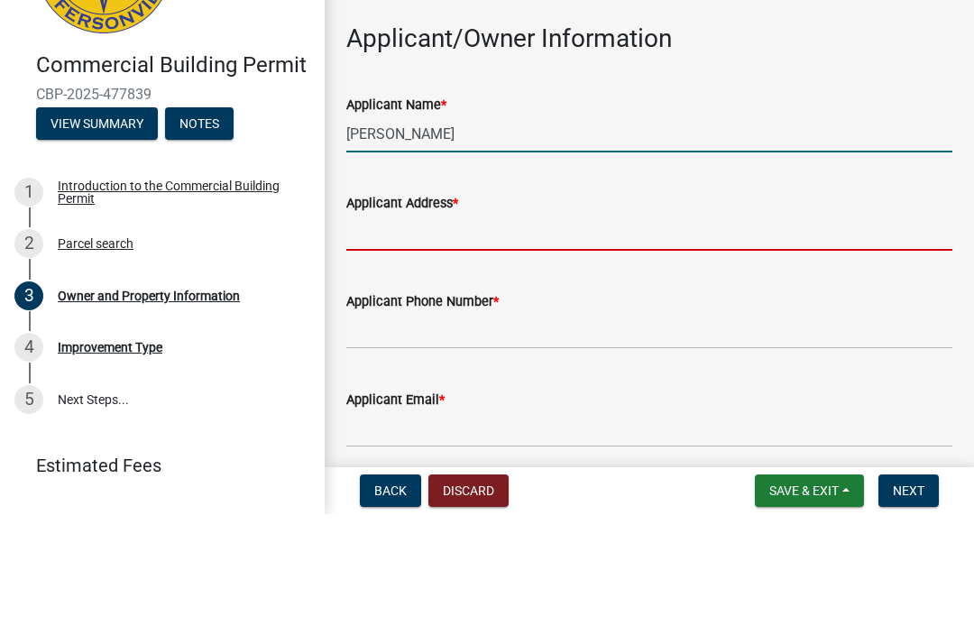
click at [533, 335] on input "Applicant Address *" at bounding box center [649, 353] width 606 height 37
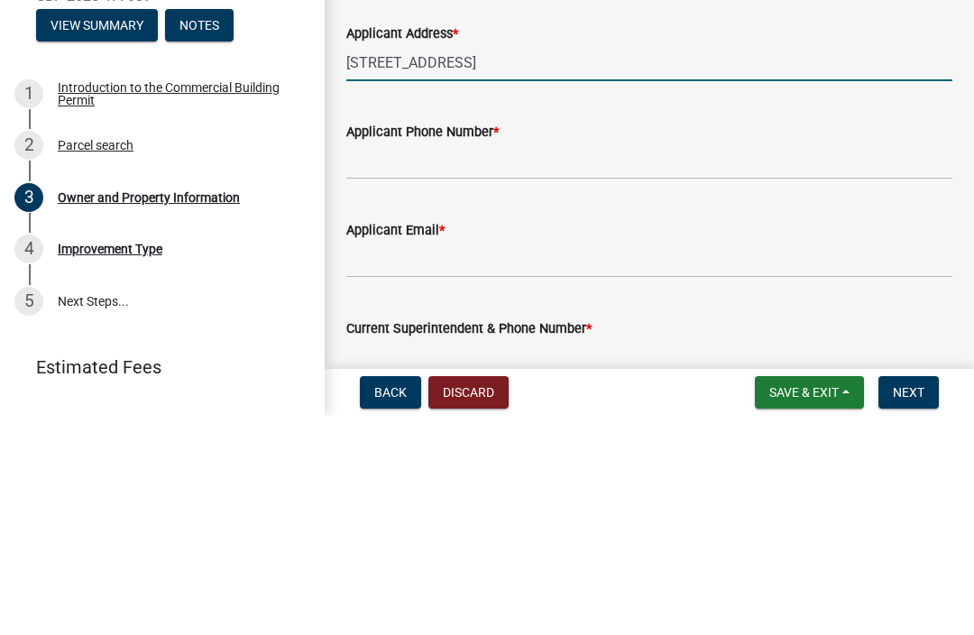
scroll to position [88, 0]
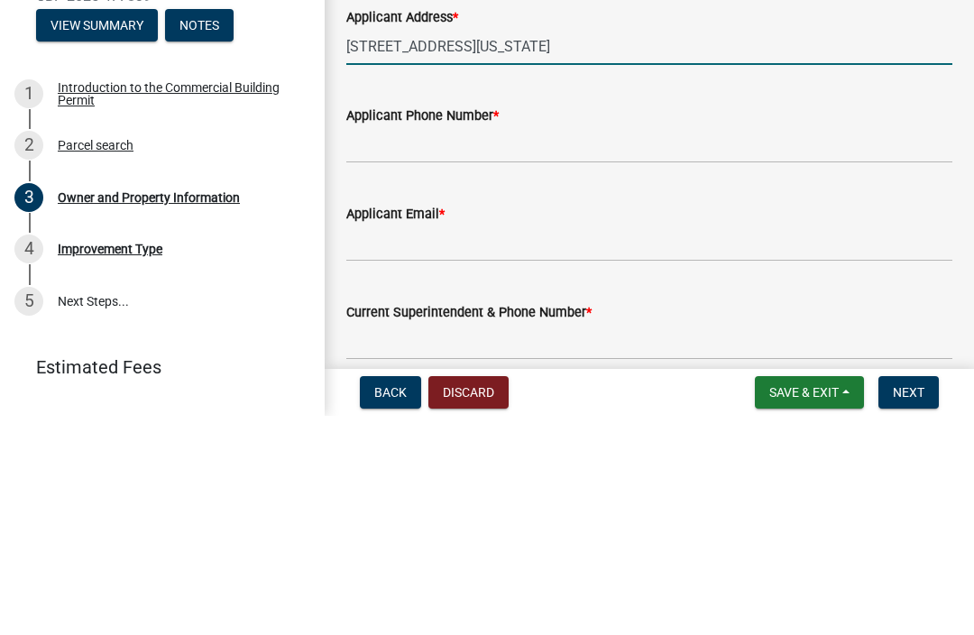
type input "[STREET_ADDRESS][US_STATE]"
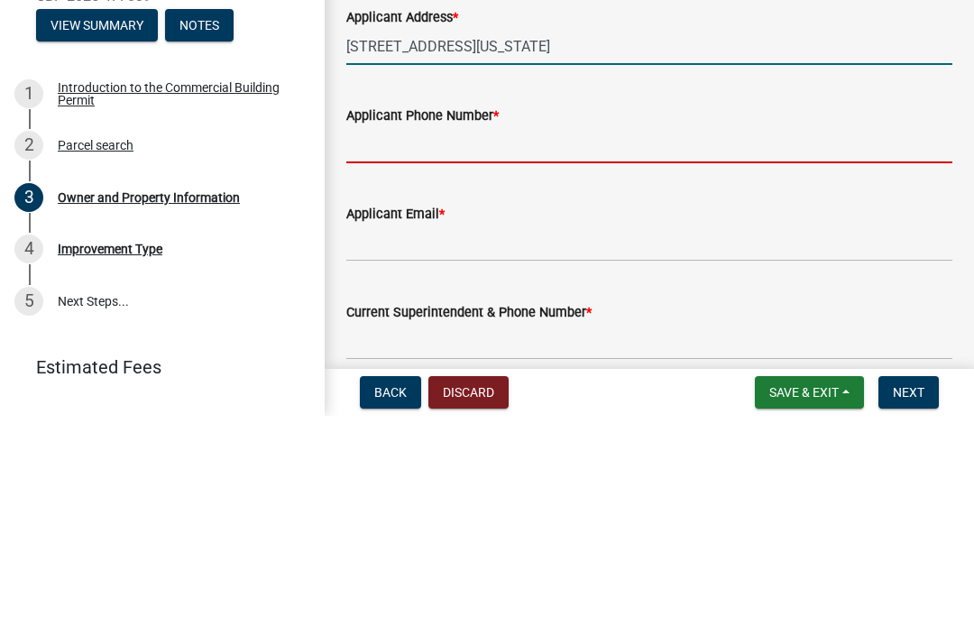
click at [576, 346] on input "Applicant Phone Number *" at bounding box center [649, 364] width 606 height 37
type input "8125258877"
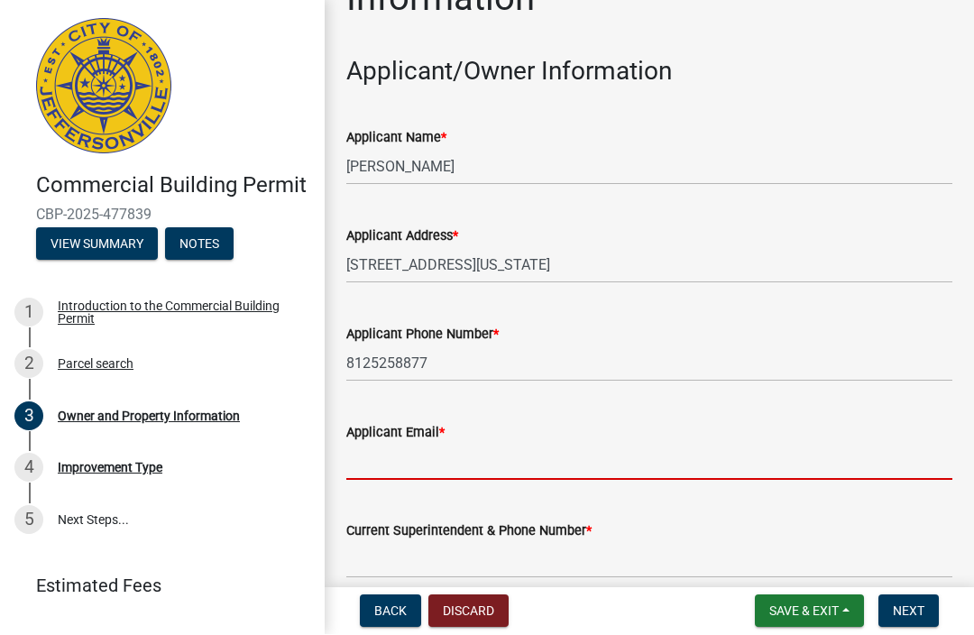
click at [503, 451] on input "Applicant Email *" at bounding box center [649, 462] width 606 height 37
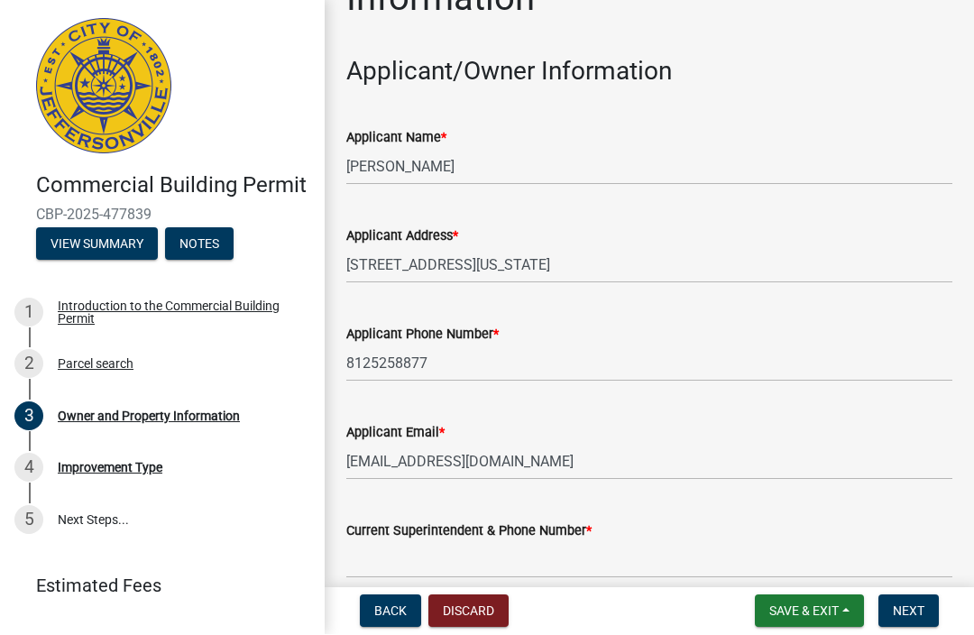
click at [927, 604] on button "Next" at bounding box center [909, 611] width 60 height 32
click at [913, 602] on button "Next" at bounding box center [909, 611] width 60 height 32
click at [530, 462] on input "[EMAIL_ADDRESS][DOMAIN_NAME]" at bounding box center [649, 462] width 606 height 37
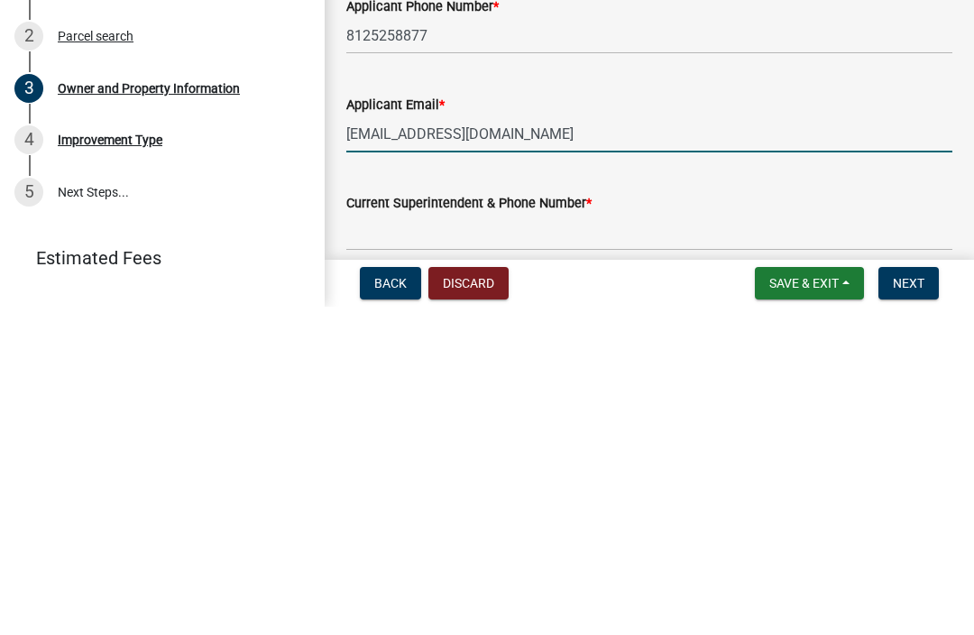
type input "[EMAIL_ADDRESS][DOMAIN_NAME]"
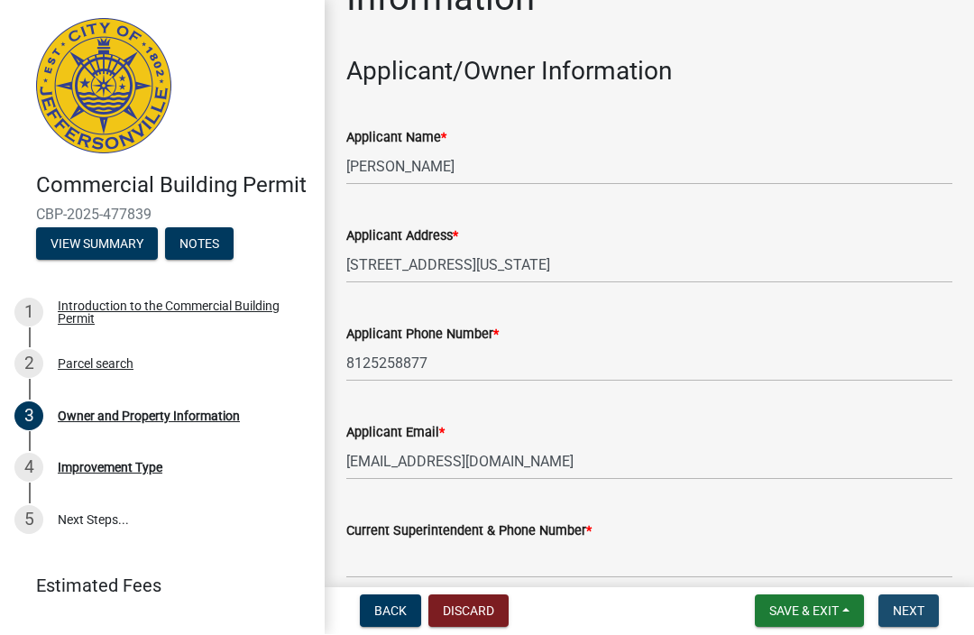
click at [924, 614] on span "Next" at bounding box center [909, 611] width 32 height 14
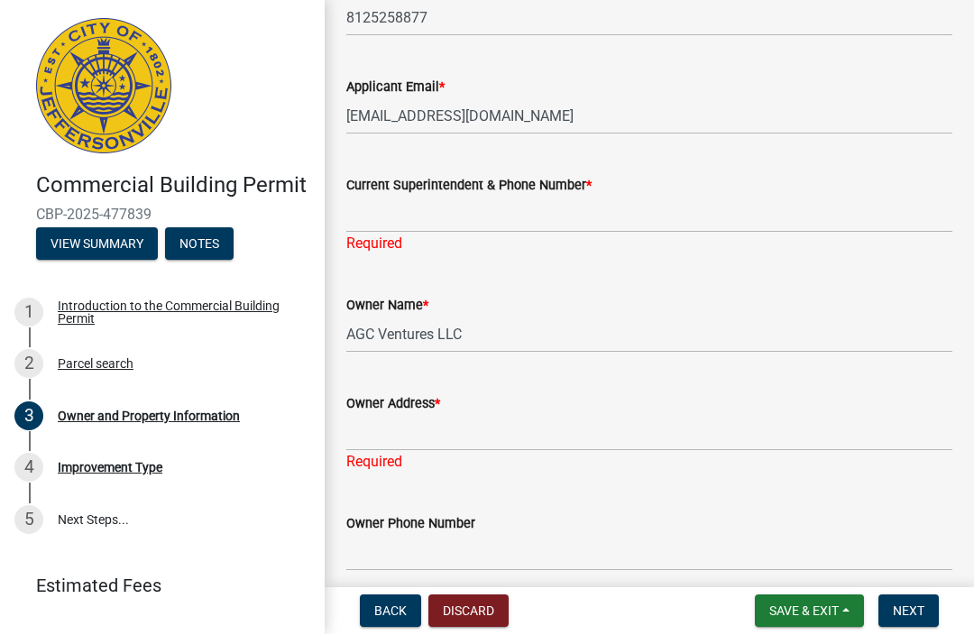
scroll to position [434, 0]
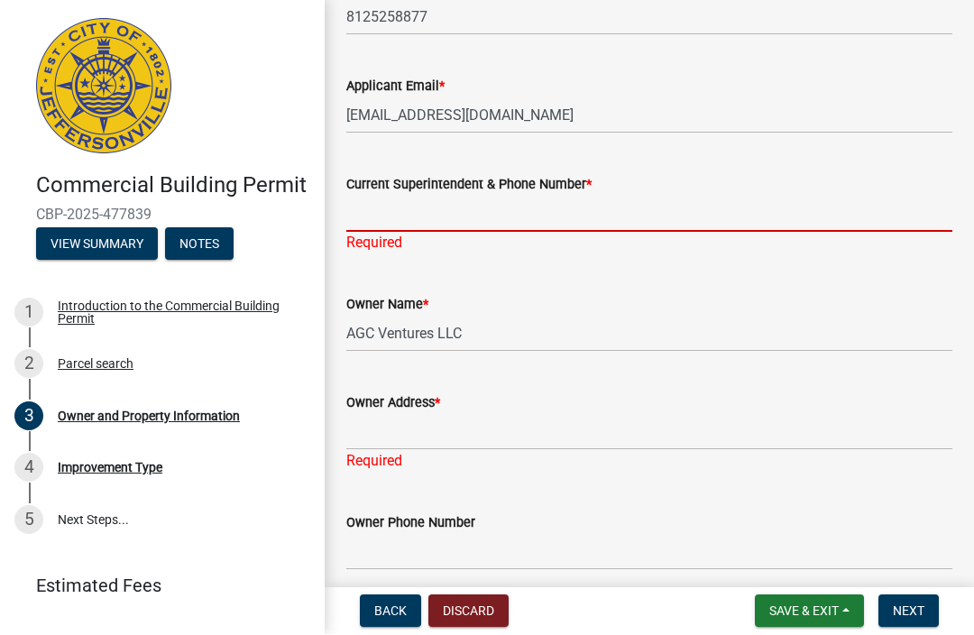
click at [528, 196] on input "Current Superintendent & Phone Number *" at bounding box center [649, 214] width 606 height 37
type input "8125258877"
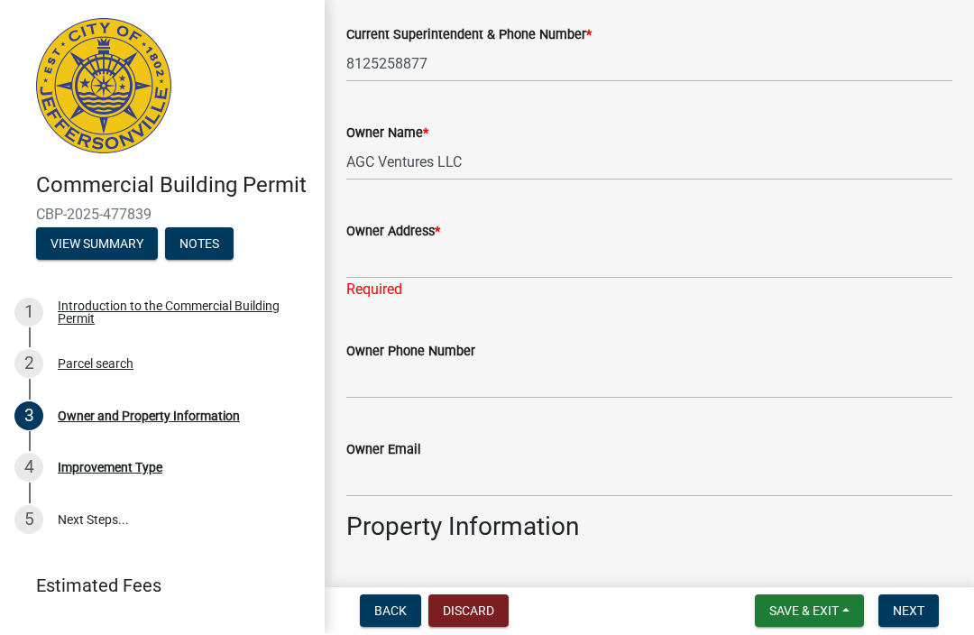
scroll to position [586, 0]
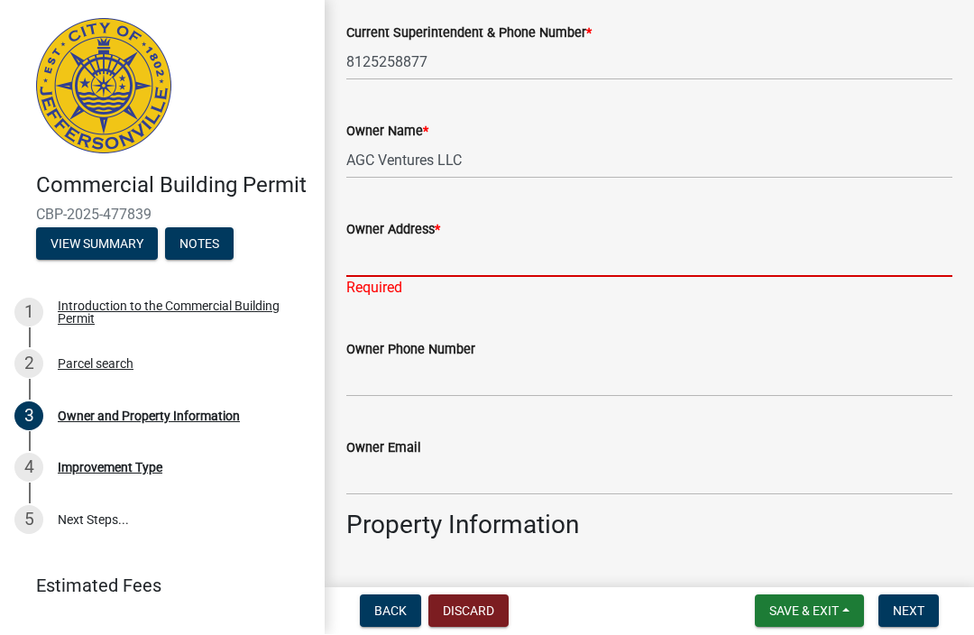
click at [572, 254] on input "Owner Address *" at bounding box center [649, 259] width 606 height 37
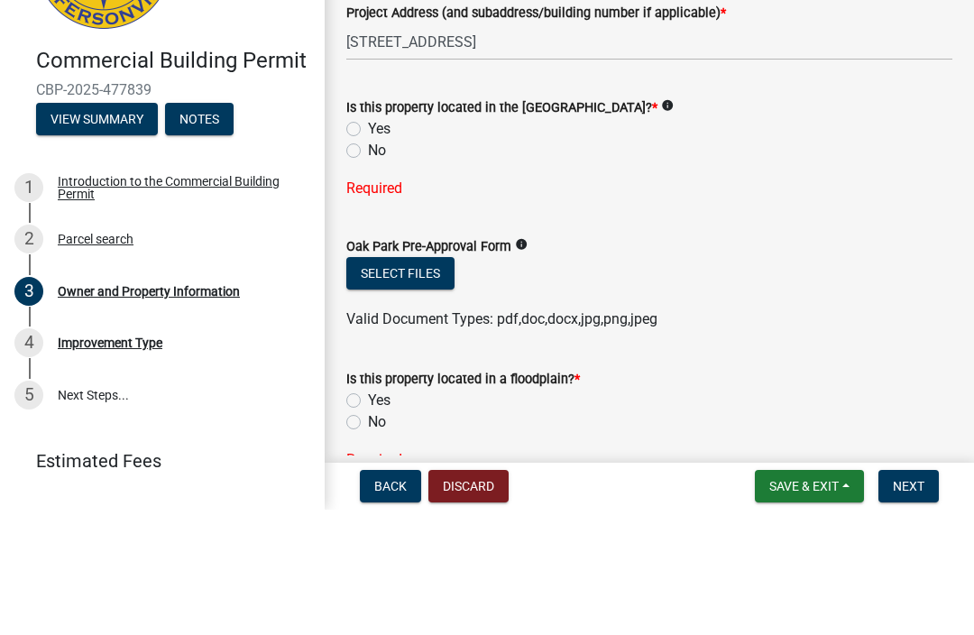
scroll to position [1039, 0]
type input "P.O. Box 154 sellerburg in.47172"
click at [358, 199] on div "Is this property located in the [GEOGRAPHIC_DATA]? * info Yes No Required" at bounding box center [649, 261] width 606 height 125
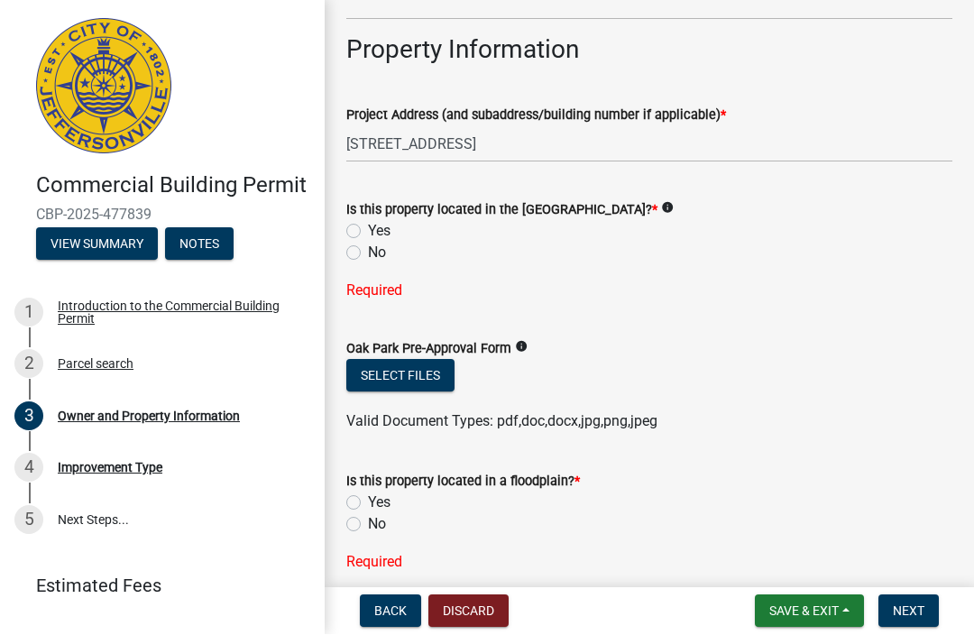
click at [368, 252] on label "No" at bounding box center [377, 254] width 18 height 22
click at [368, 252] on input "No" at bounding box center [374, 249] width 12 height 12
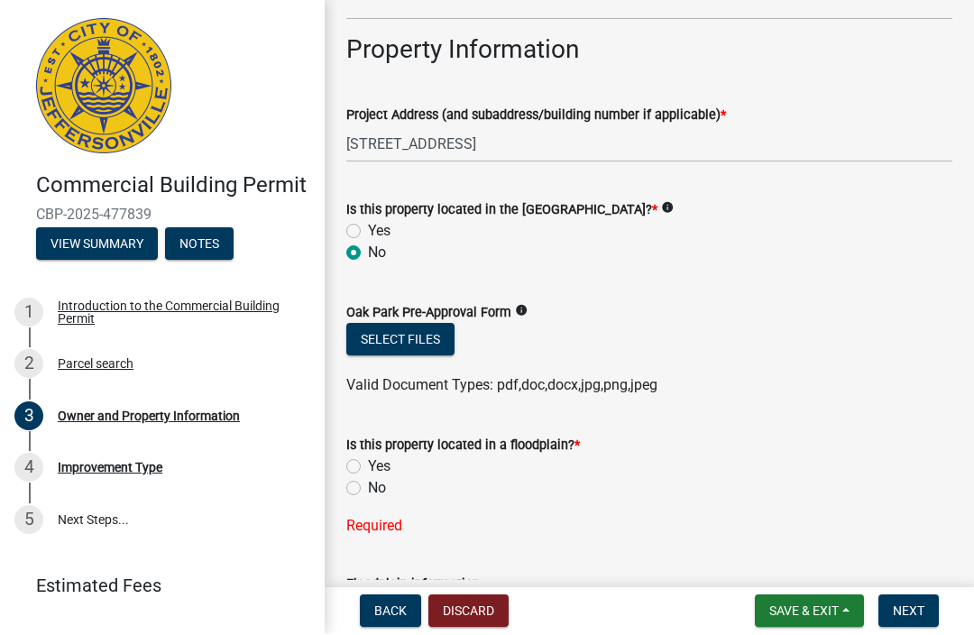
radio input "true"
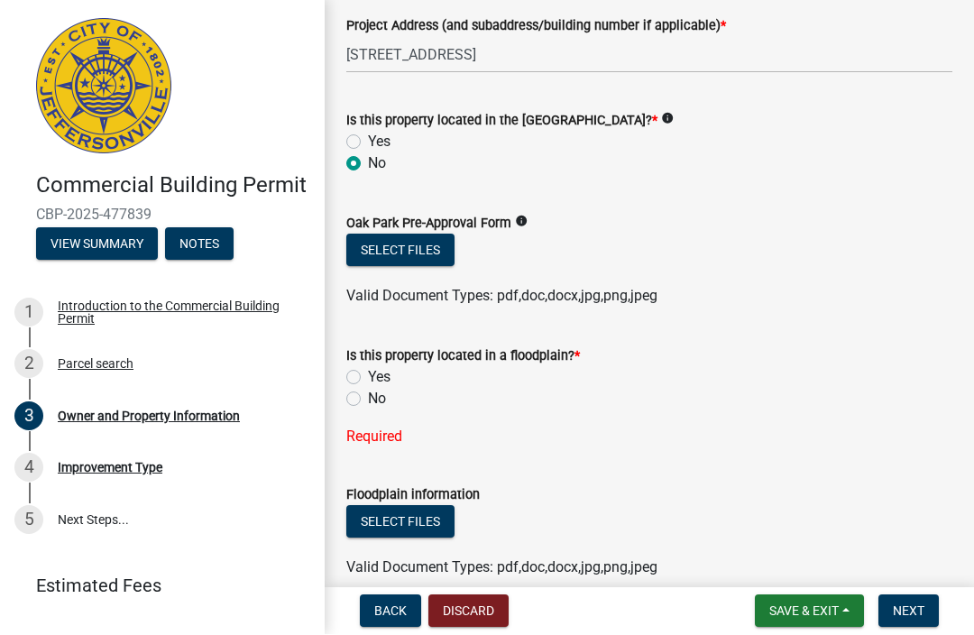
scroll to position [1130, 0]
click at [368, 398] on label "No" at bounding box center [377, 399] width 18 height 22
click at [368, 398] on input "No" at bounding box center [374, 394] width 12 height 12
radio input "true"
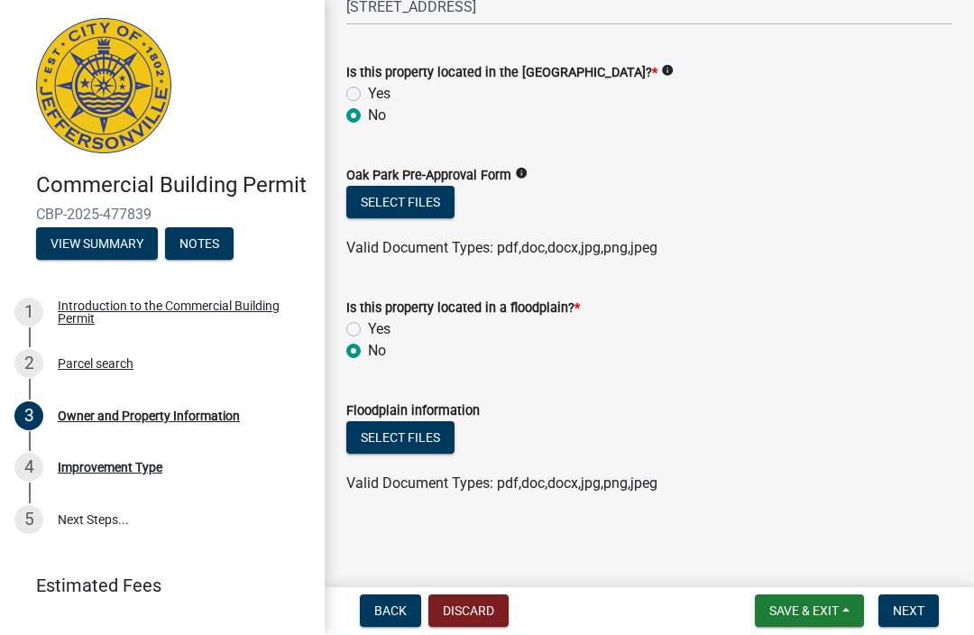
scroll to position [1177, 0]
click at [931, 607] on button "Next" at bounding box center [909, 611] width 60 height 32
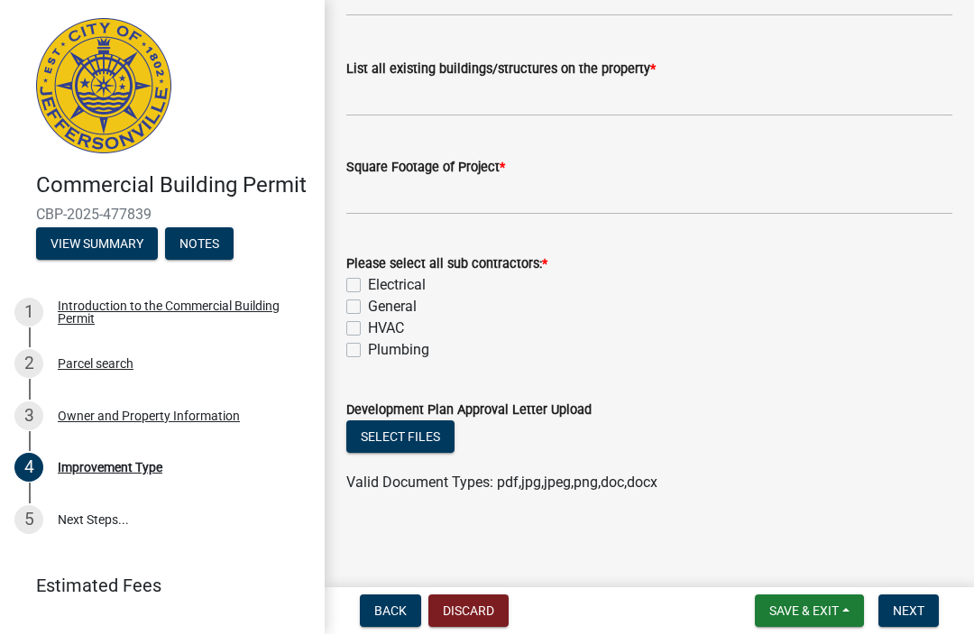
scroll to position [823, 0]
click at [423, 437] on button "Select files" at bounding box center [400, 437] width 108 height 32
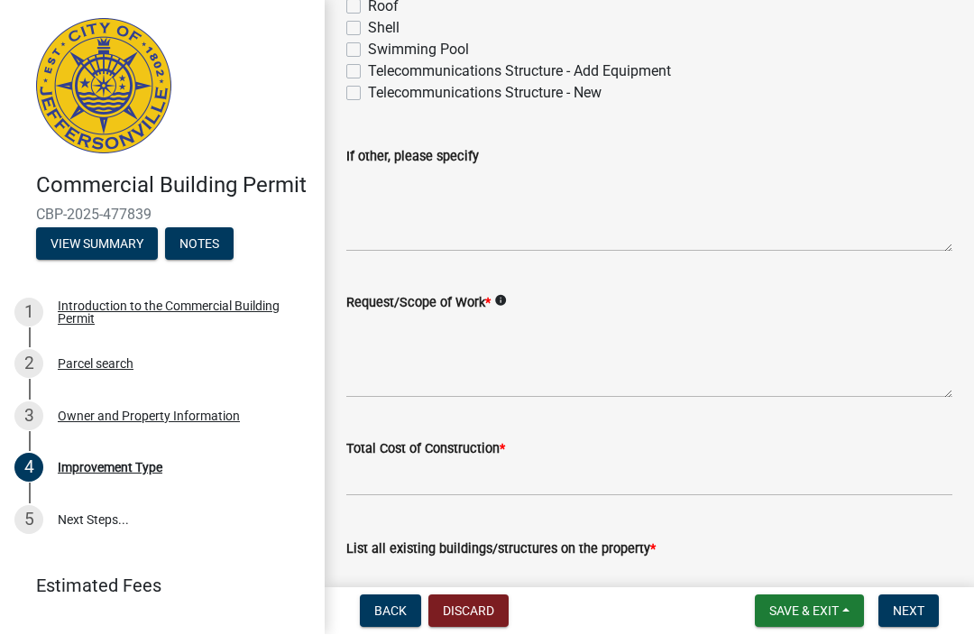
scroll to position [342, 0]
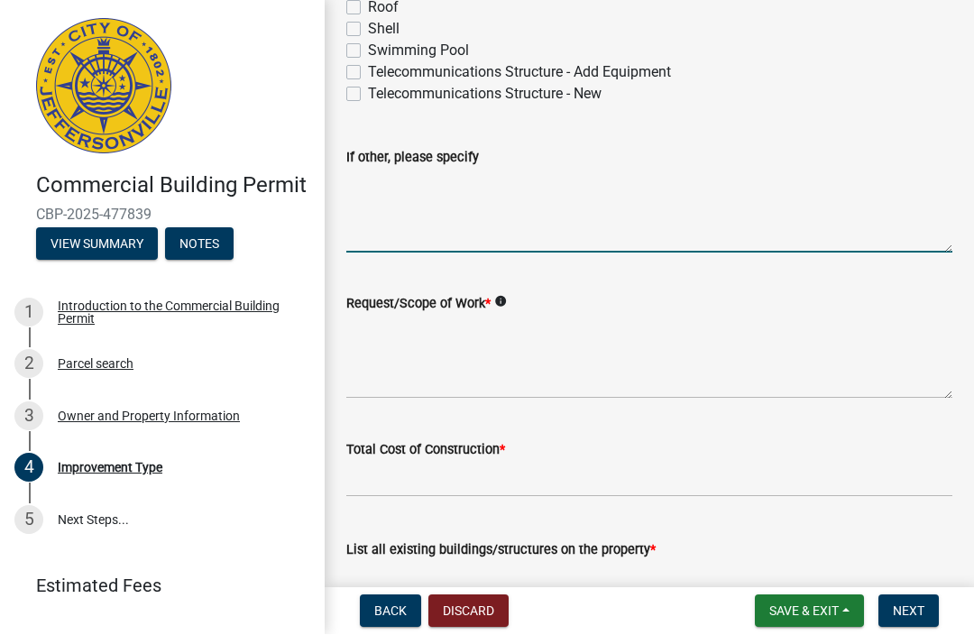
click at [389, 208] on textarea "If other, please specify" at bounding box center [649, 211] width 606 height 85
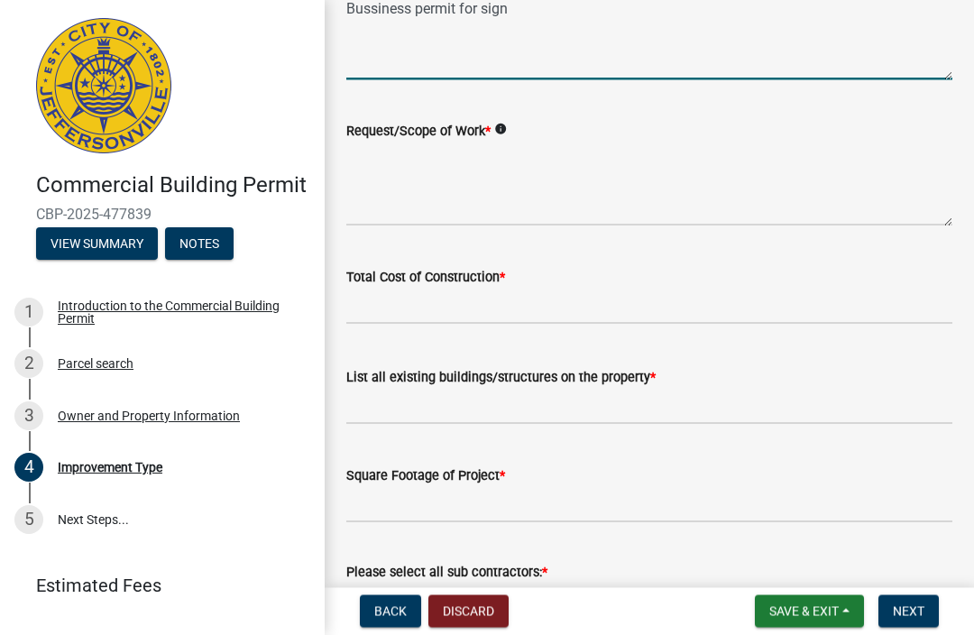
scroll to position [612, 0]
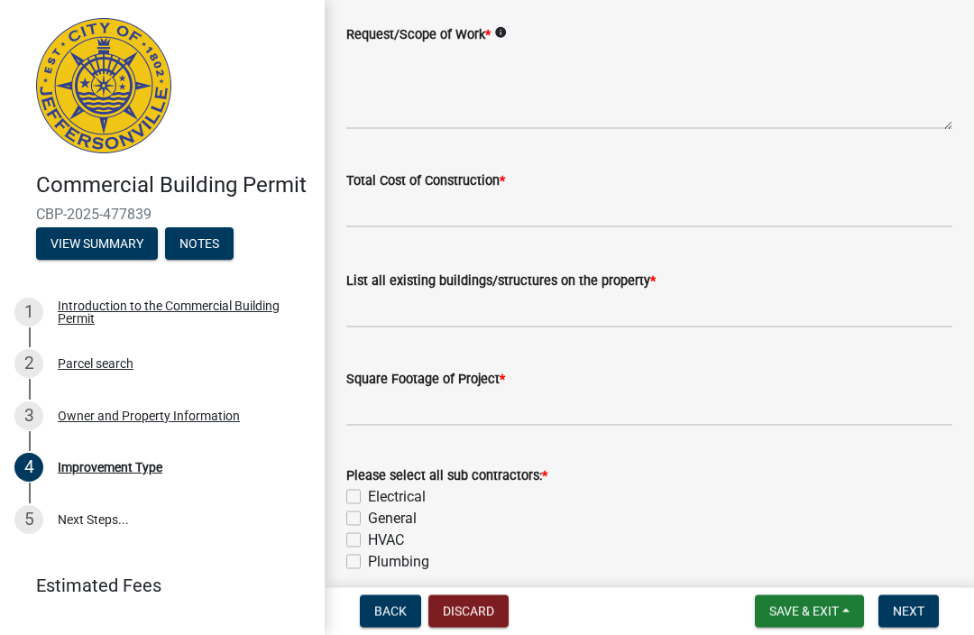
type textarea "Bussiness permit for sign"
click at [375, 80] on textarea "Request/Scope of Work *" at bounding box center [649, 87] width 606 height 85
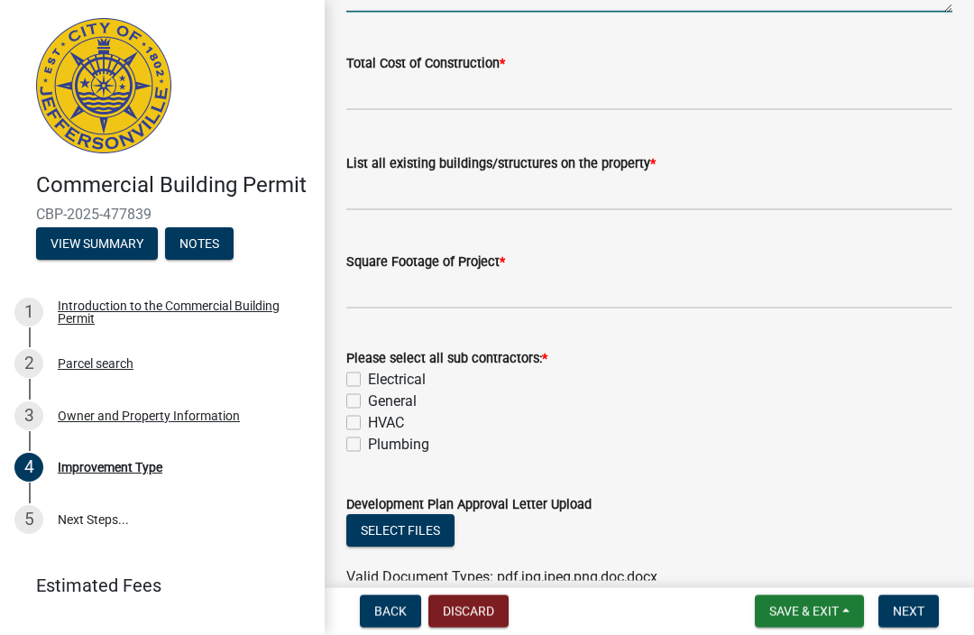
scroll to position [752, 0]
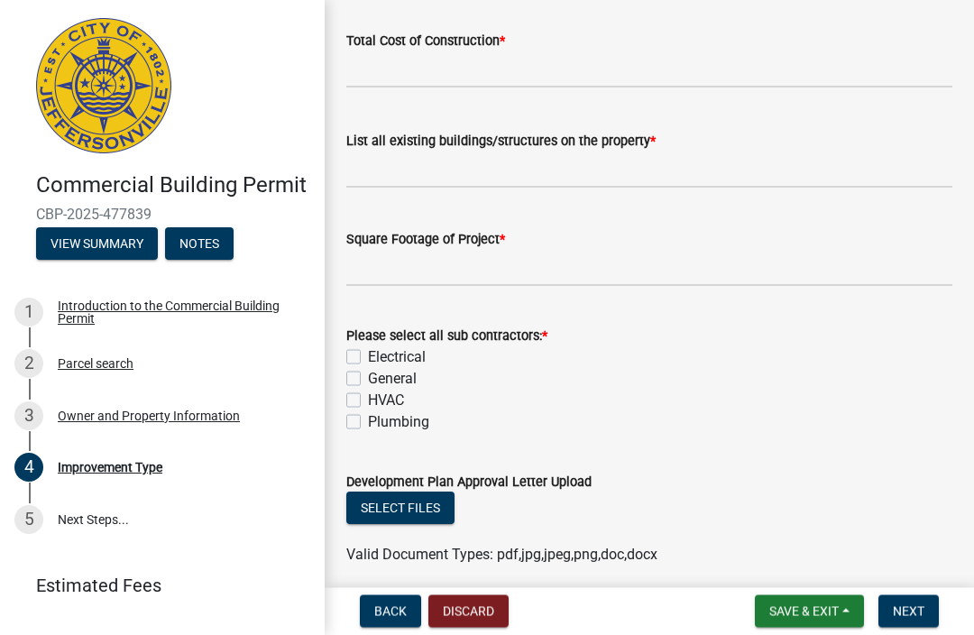
type textarea "Not sure"
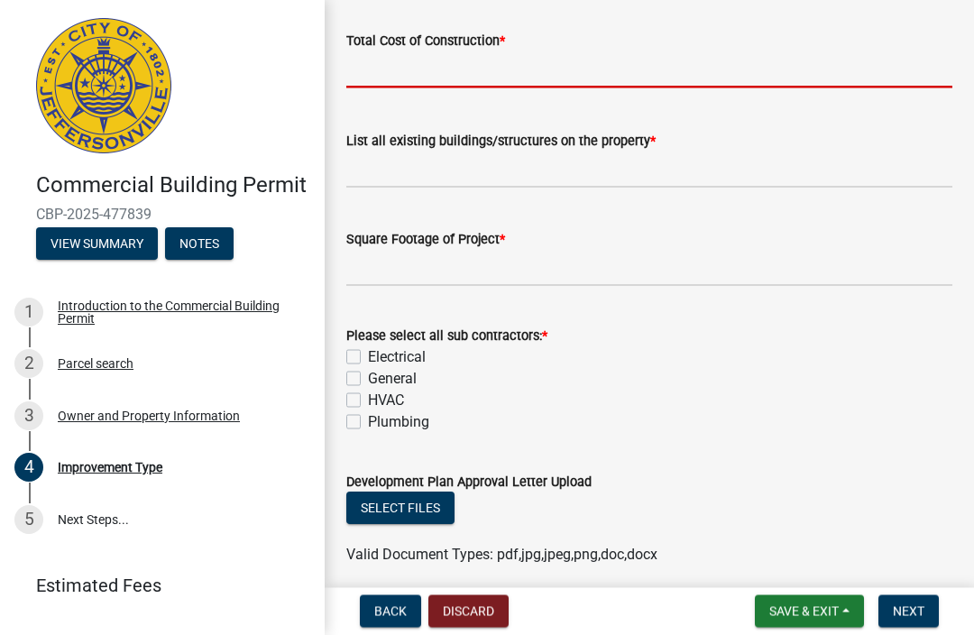
click at [387, 68] on input "text" at bounding box center [649, 69] width 606 height 37
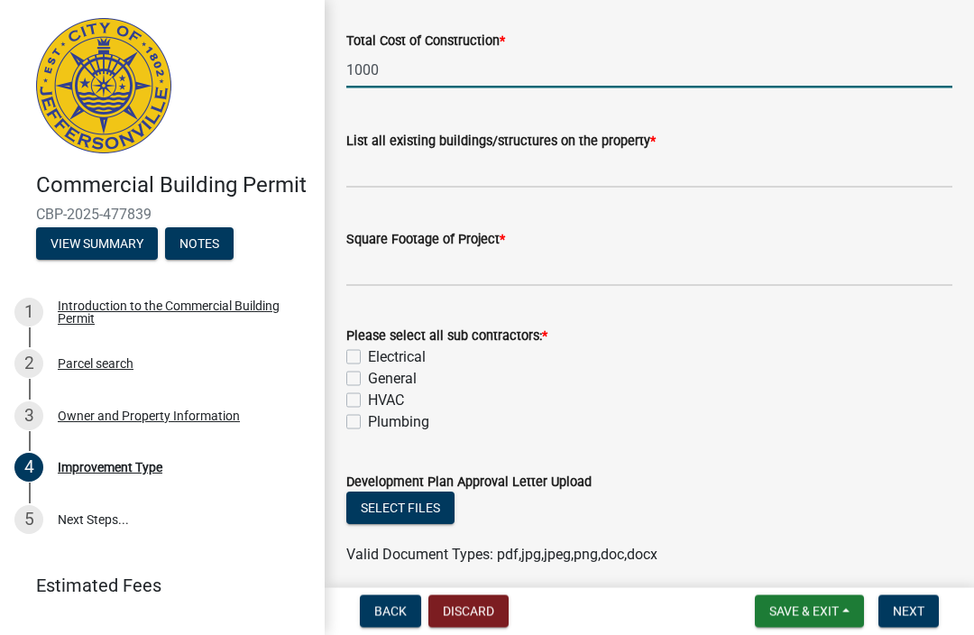
type input "1000"
click at [365, 173] on input "List all existing buildings/structures on the property *" at bounding box center [649, 170] width 606 height 37
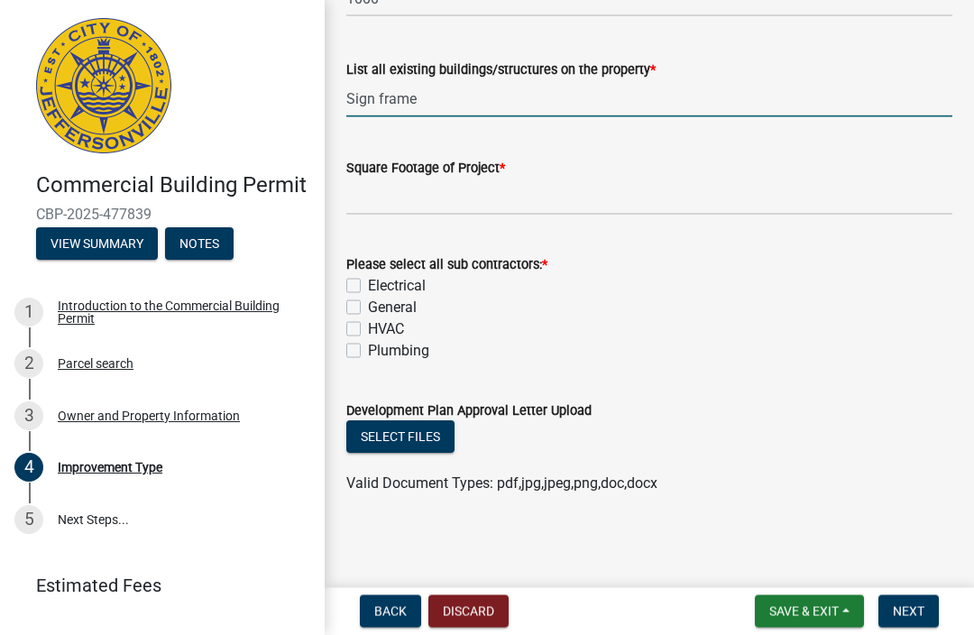
scroll to position [823, 0]
type input "Sign frame"
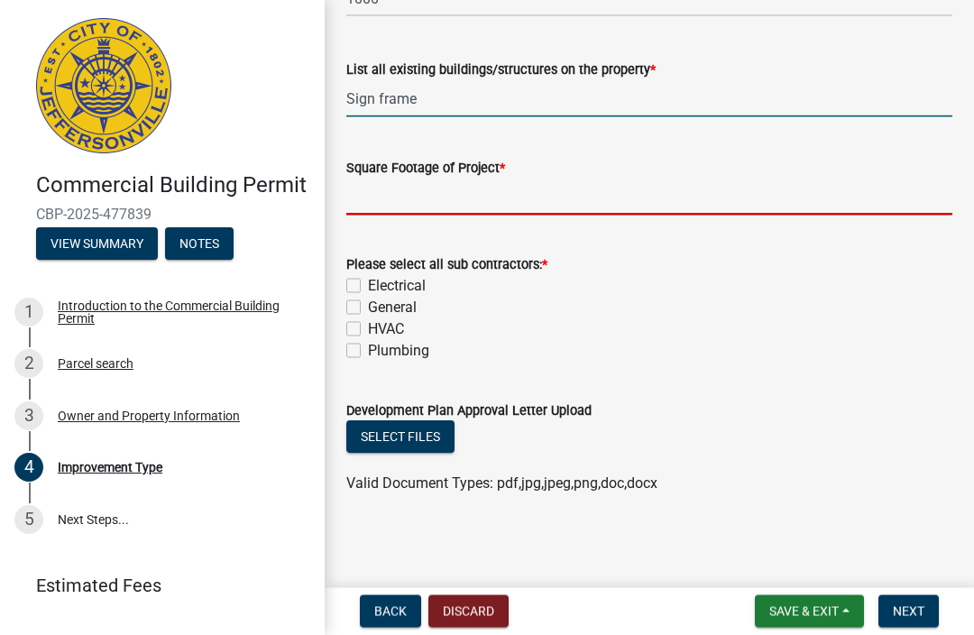
click at [721, 187] on input "text" at bounding box center [649, 197] width 606 height 37
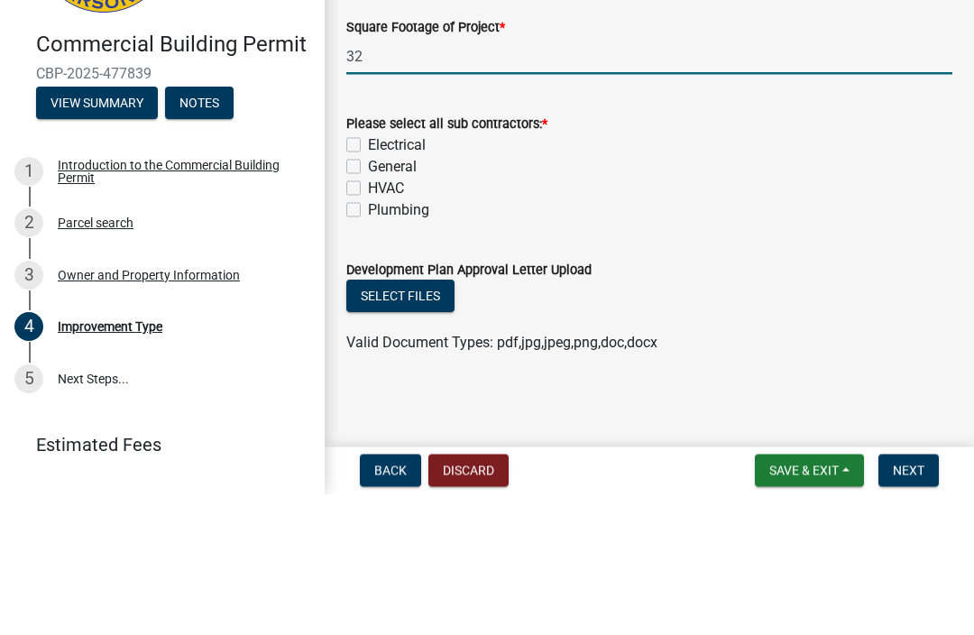
type input "32"
click at [368, 297] on label "General" at bounding box center [392, 308] width 49 height 22
click at [368, 297] on input "General" at bounding box center [374, 303] width 12 height 12
checkbox input "true"
checkbox input "false"
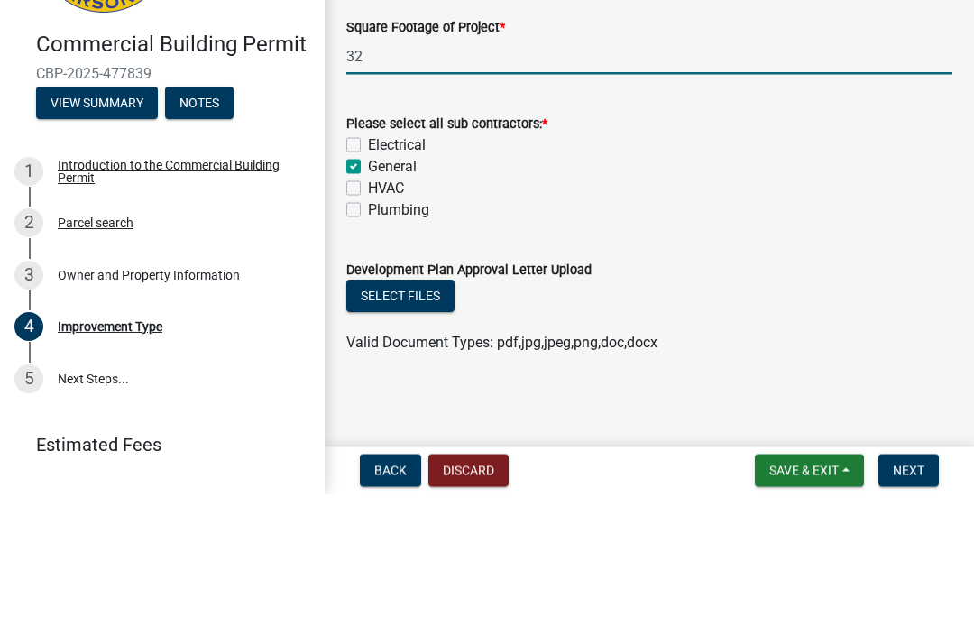
checkbox input "true"
checkbox input "false"
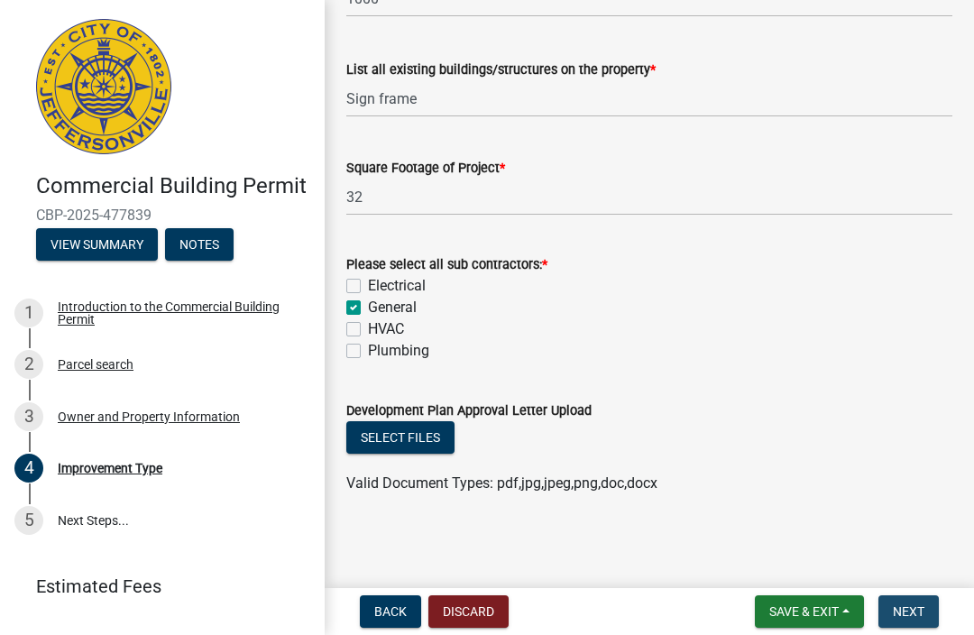
click at [933, 620] on button "Next" at bounding box center [909, 611] width 60 height 32
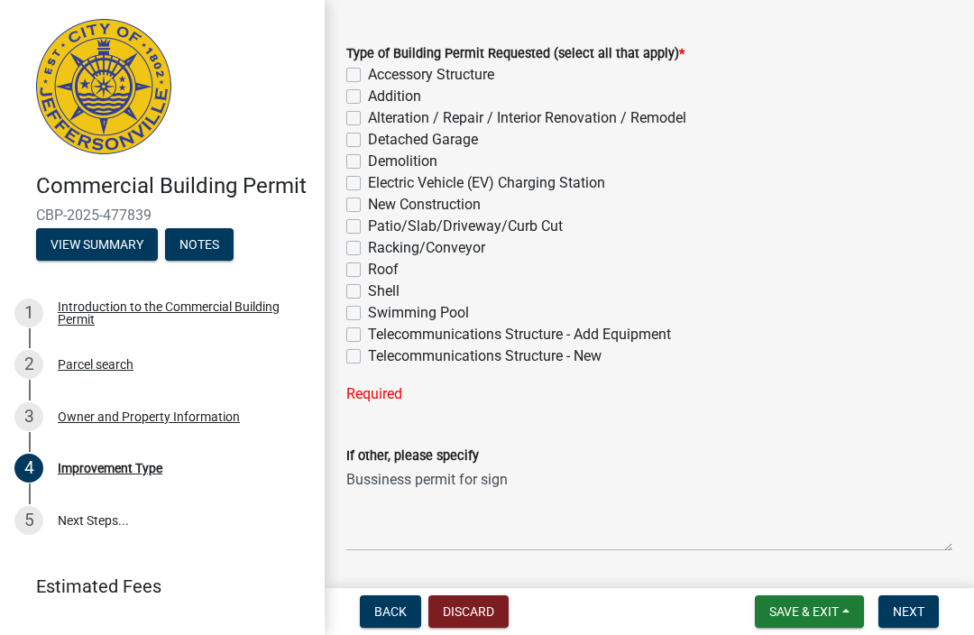
scroll to position [77, 0]
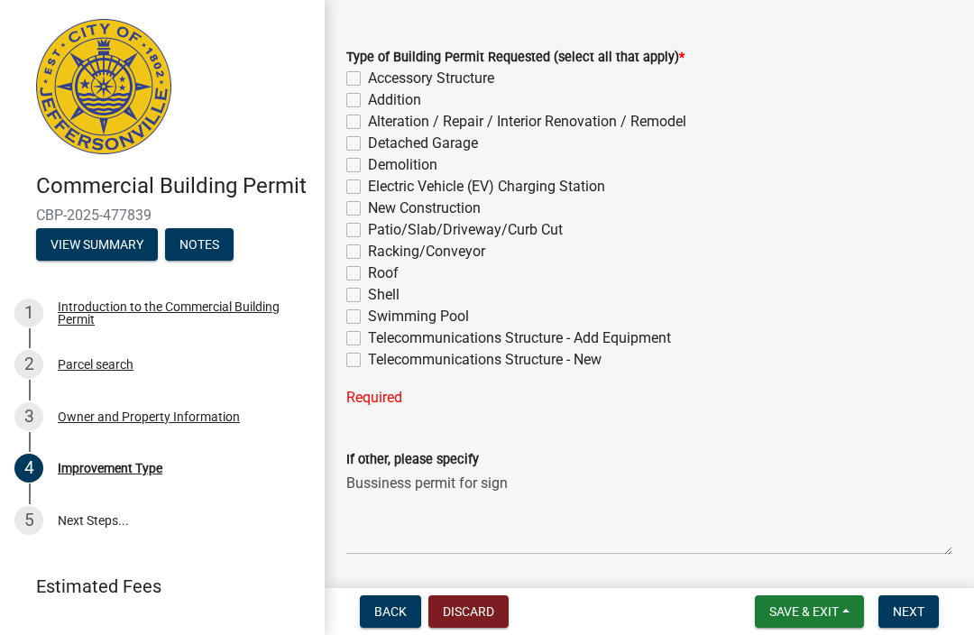
click at [368, 106] on label "Addition" at bounding box center [394, 100] width 53 height 22
click at [368, 101] on input "Addition" at bounding box center [374, 95] width 12 height 12
checkbox input "true"
checkbox input "false"
checkbox input "true"
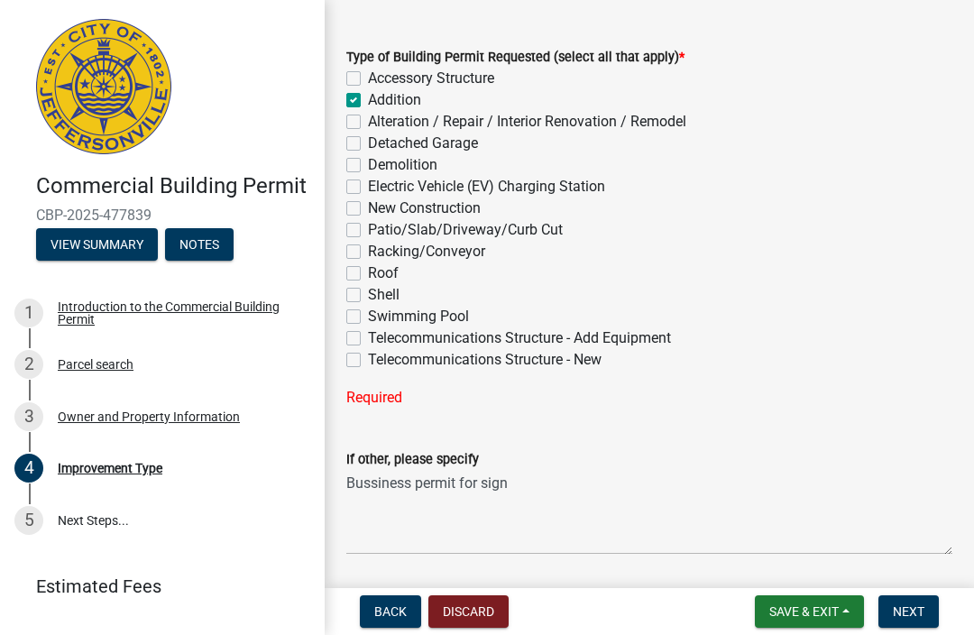
checkbox input "false"
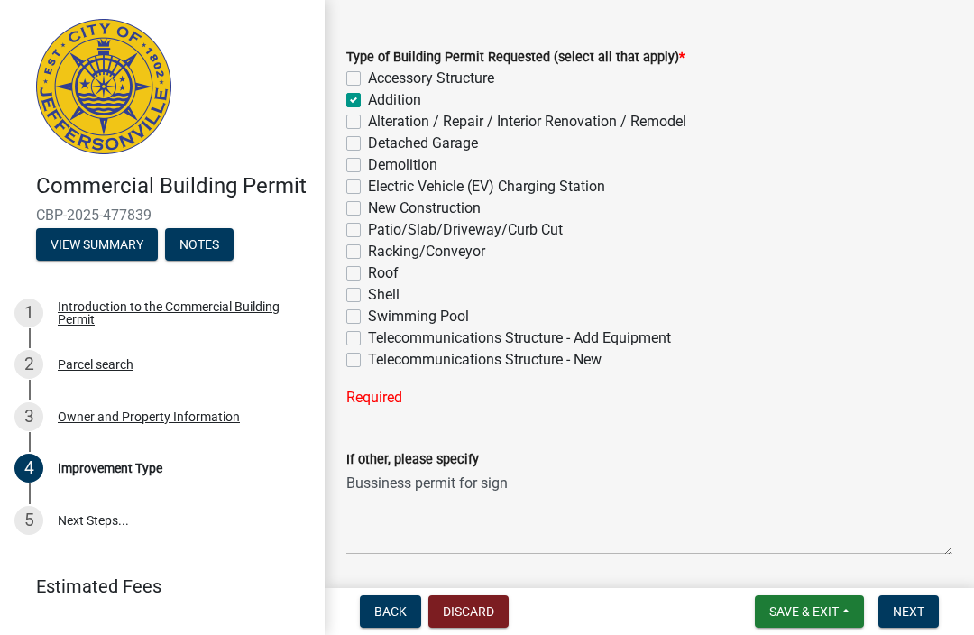
checkbox input "false"
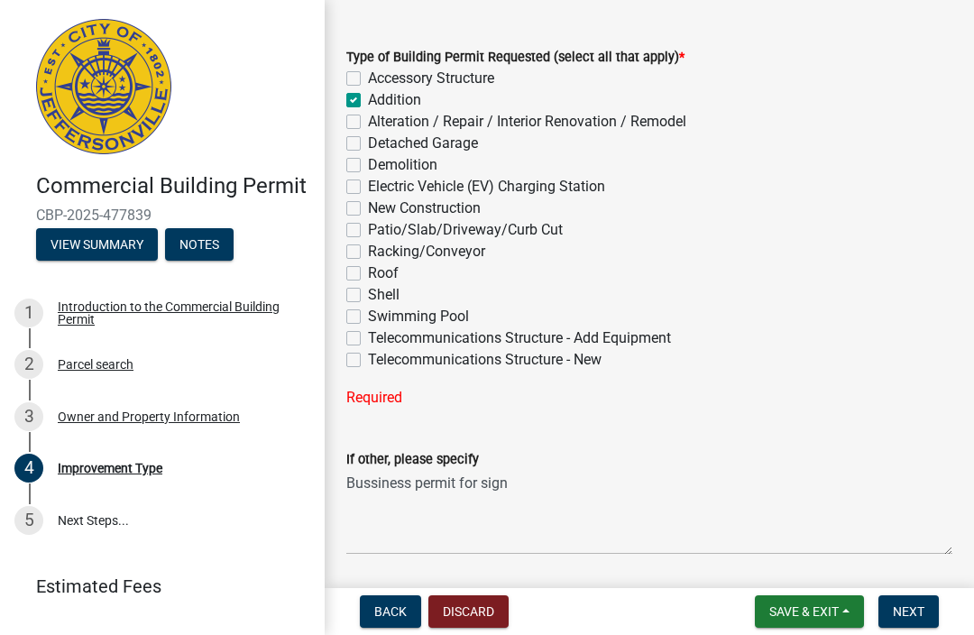
checkbox input "false"
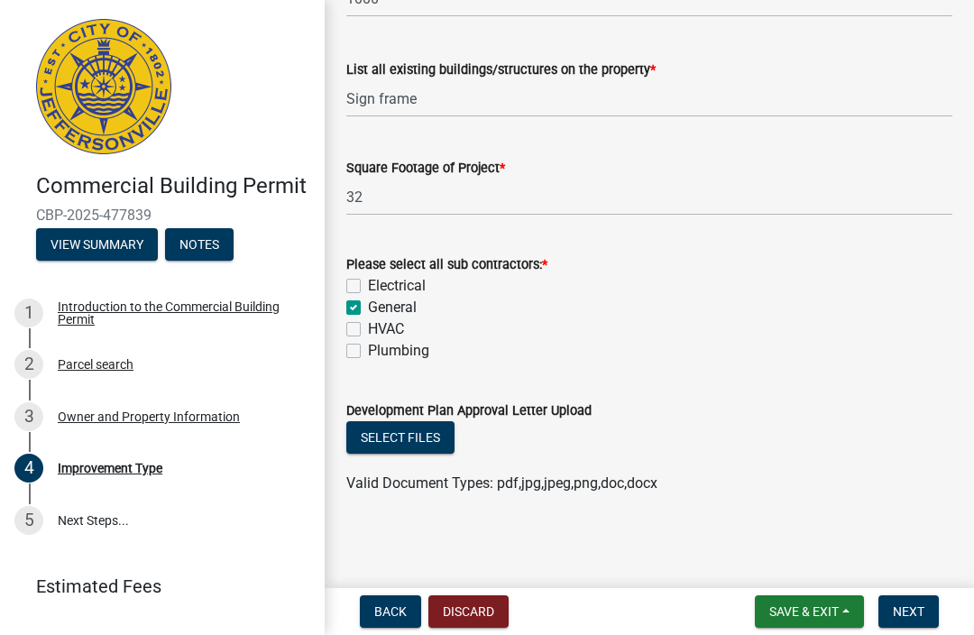
scroll to position [823, 0]
click at [921, 624] on button "Next" at bounding box center [909, 611] width 60 height 32
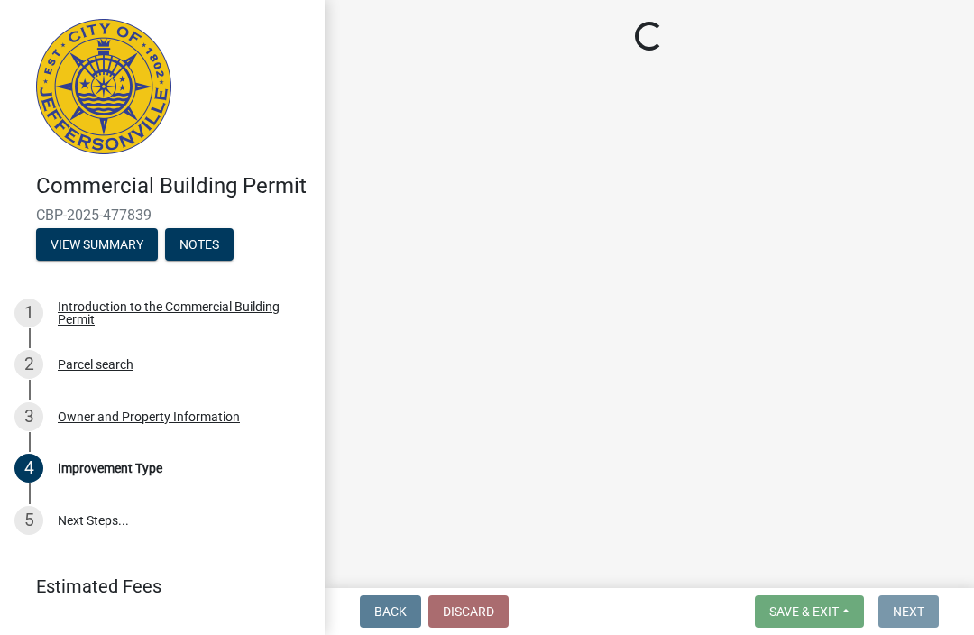
scroll to position [0, 0]
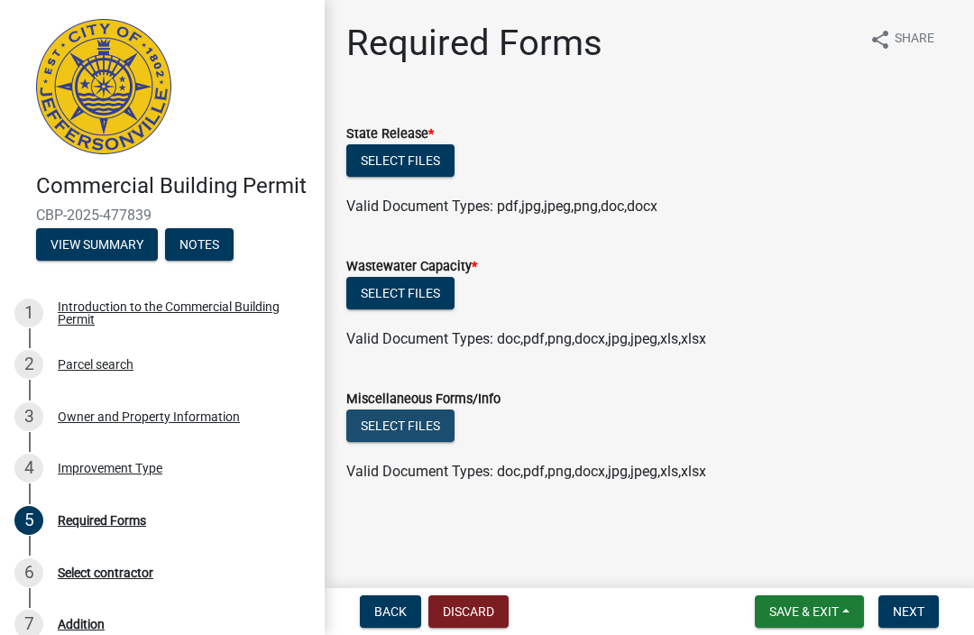
click at [430, 424] on button "Select files" at bounding box center [400, 426] width 108 height 32
click at [426, 172] on button "Select files" at bounding box center [400, 160] width 108 height 32
click at [541, 205] on span "Valid Document Types: pdf,jpg,jpeg,png,doc,docx" at bounding box center [501, 206] width 311 height 17
click at [571, 205] on span "Valid Document Types: pdf,jpg,jpeg,png,doc,docx" at bounding box center [501, 206] width 311 height 17
click at [600, 343] on span "Valid Document Types: doc,pdf,png,docx,jpg,jpeg,xls,xlsx" at bounding box center [526, 338] width 360 height 17
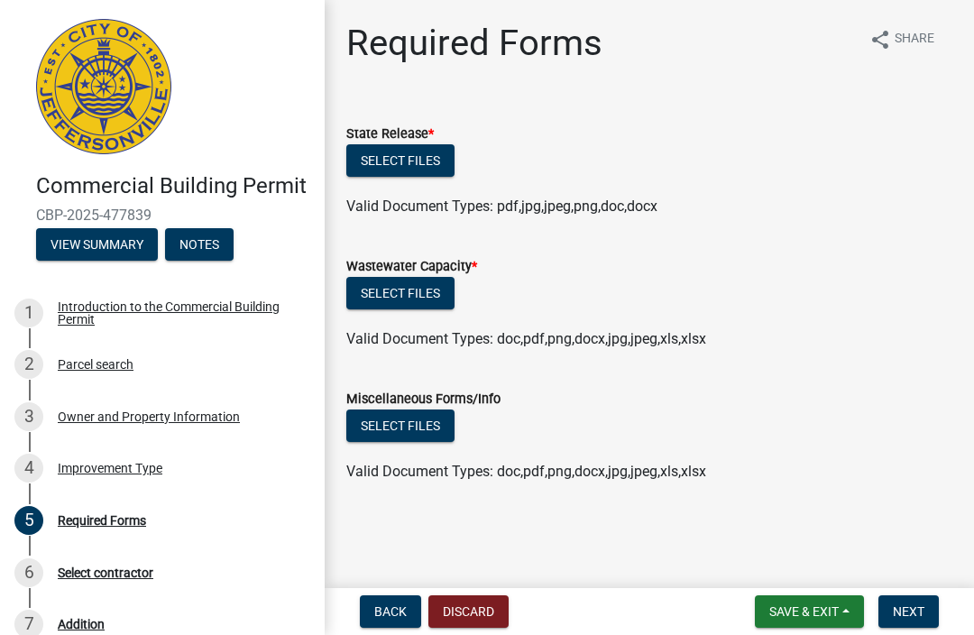
click at [544, 457] on ul at bounding box center [649, 454] width 606 height 14
click at [429, 328] on div "Valid Document Types: doc,pdf,png,docx,jpg,jpeg,xls,xlsx" at bounding box center [649, 339] width 633 height 22
click at [429, 284] on button "Select files" at bounding box center [400, 293] width 108 height 32
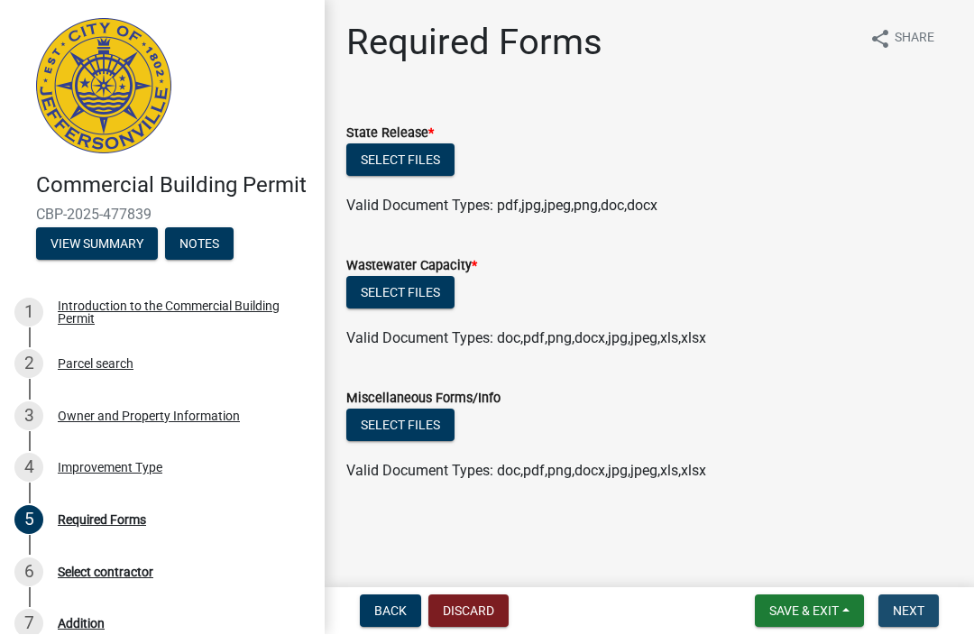
click at [924, 605] on span "Next" at bounding box center [909, 611] width 32 height 14
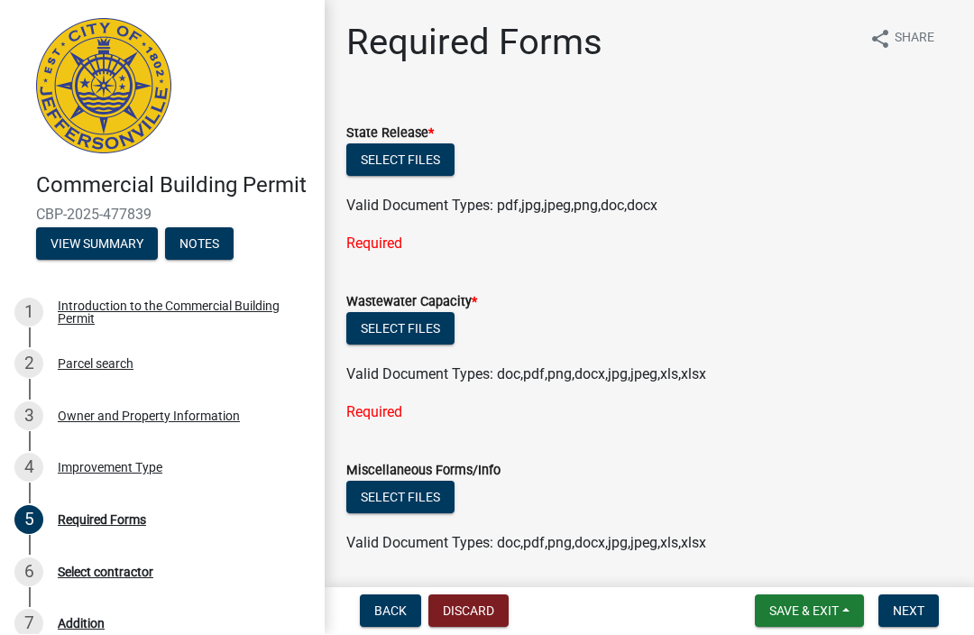
click at [403, 245] on div "Required" at bounding box center [649, 245] width 606 height 22
click at [503, 253] on div "Required" at bounding box center [649, 245] width 606 height 22
click at [592, 213] on span "Valid Document Types: pdf,jpg,jpeg,png,doc,docx" at bounding box center [501, 206] width 311 height 17
click at [418, 166] on button "Select files" at bounding box center [400, 160] width 108 height 32
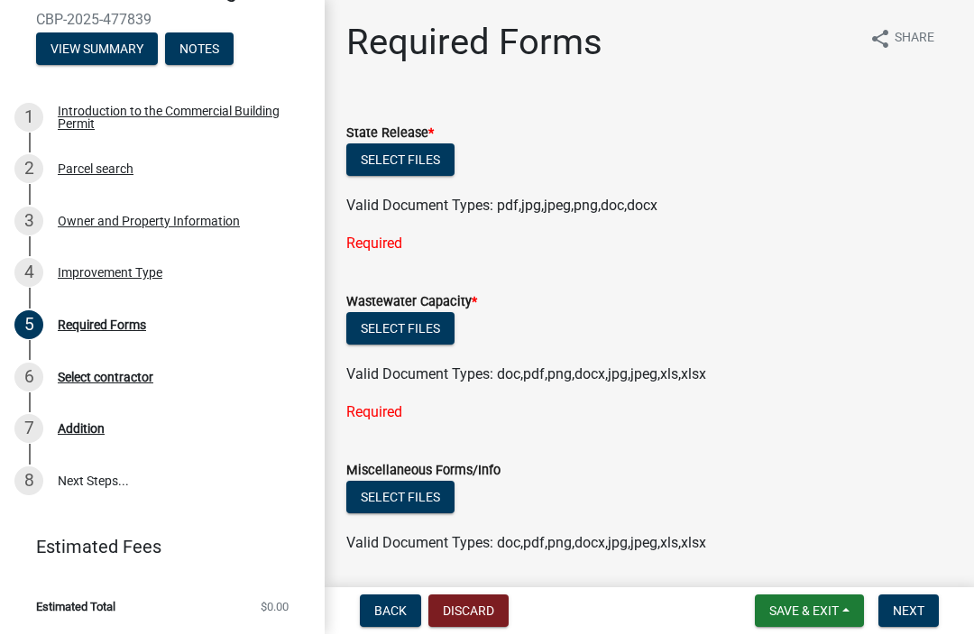
scroll to position [194, 0]
click at [831, 614] on span "Save & Exit" at bounding box center [804, 611] width 69 height 14
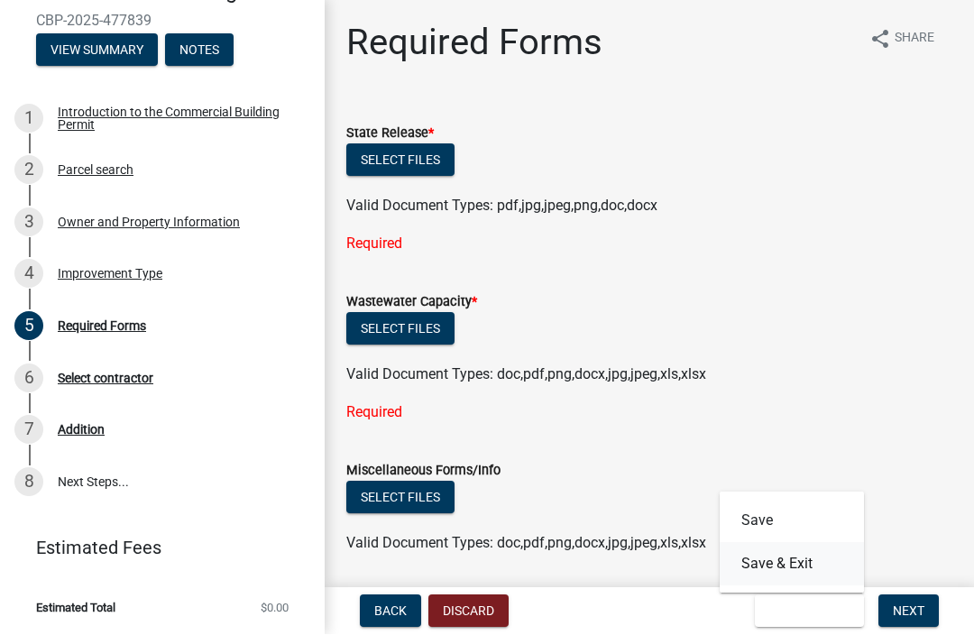
click at [801, 556] on button "Save & Exit" at bounding box center [792, 564] width 144 height 43
